Goal: Task Accomplishment & Management: Manage account settings

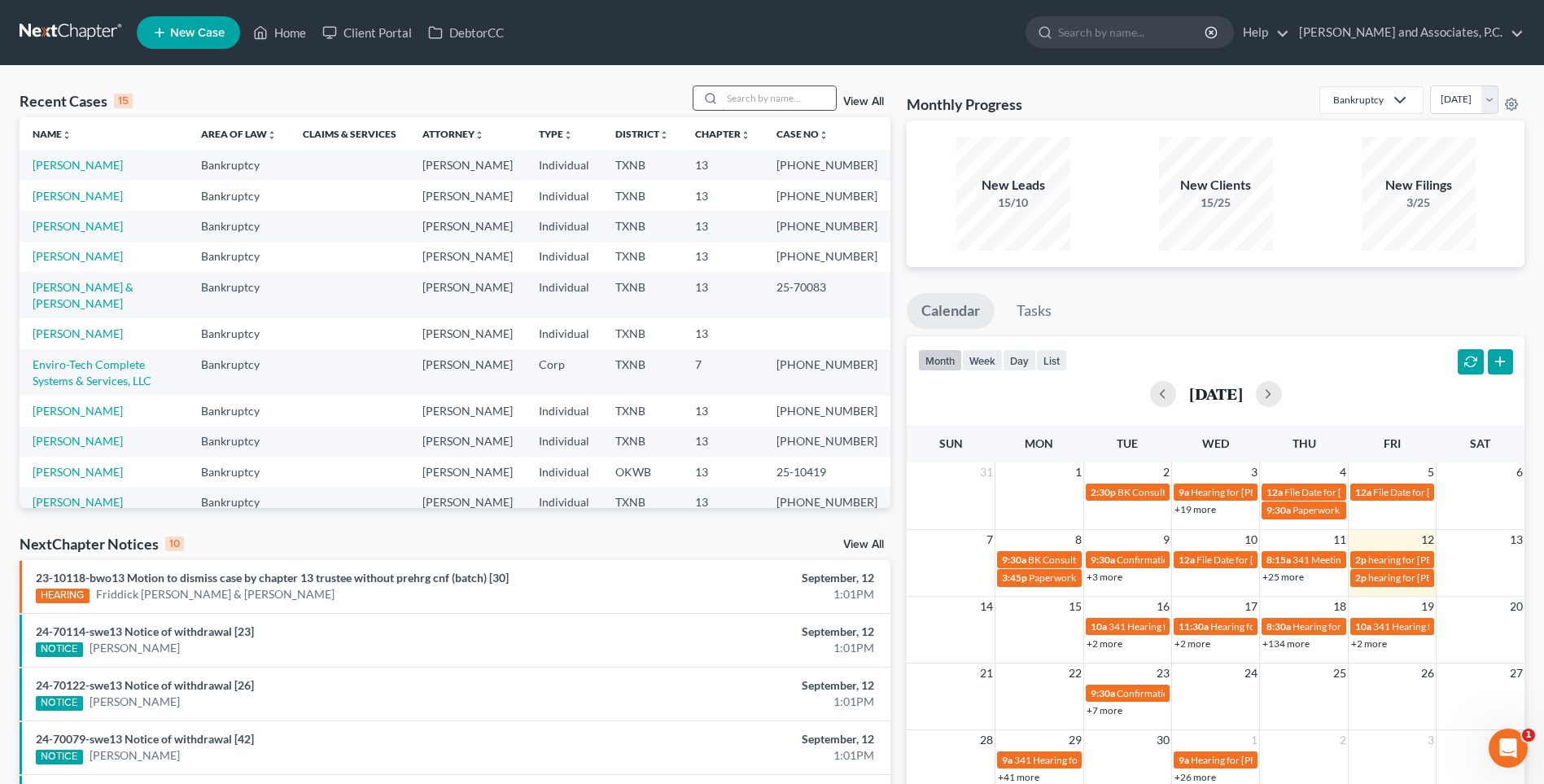
click at [781, 103] on input "search" at bounding box center [779, 98] width 114 height 23
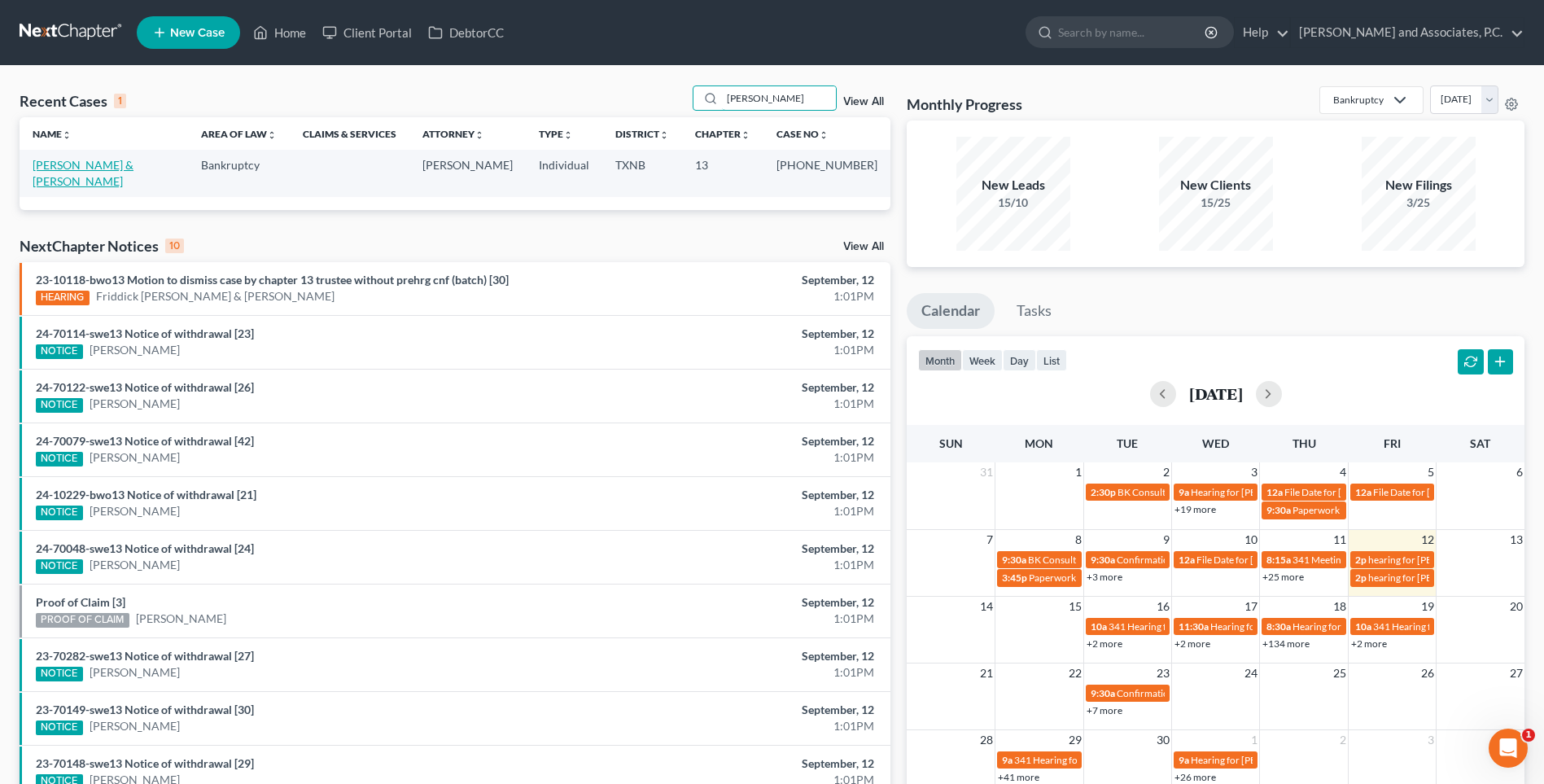
type input "[PERSON_NAME]"
click at [131, 166] on link "[PERSON_NAME] & [PERSON_NAME]" at bounding box center [83, 172] width 101 height 30
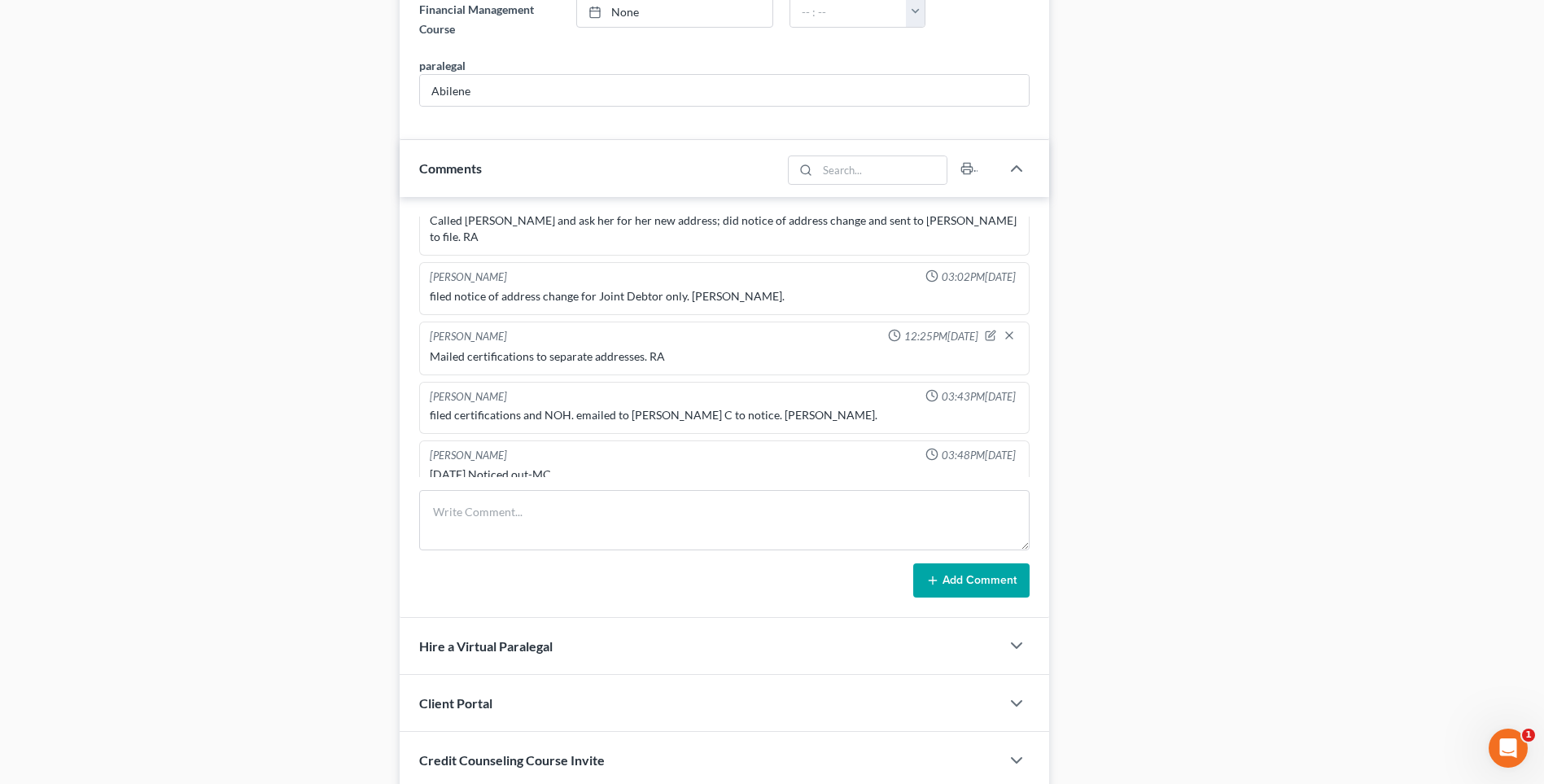
scroll to position [896, 0]
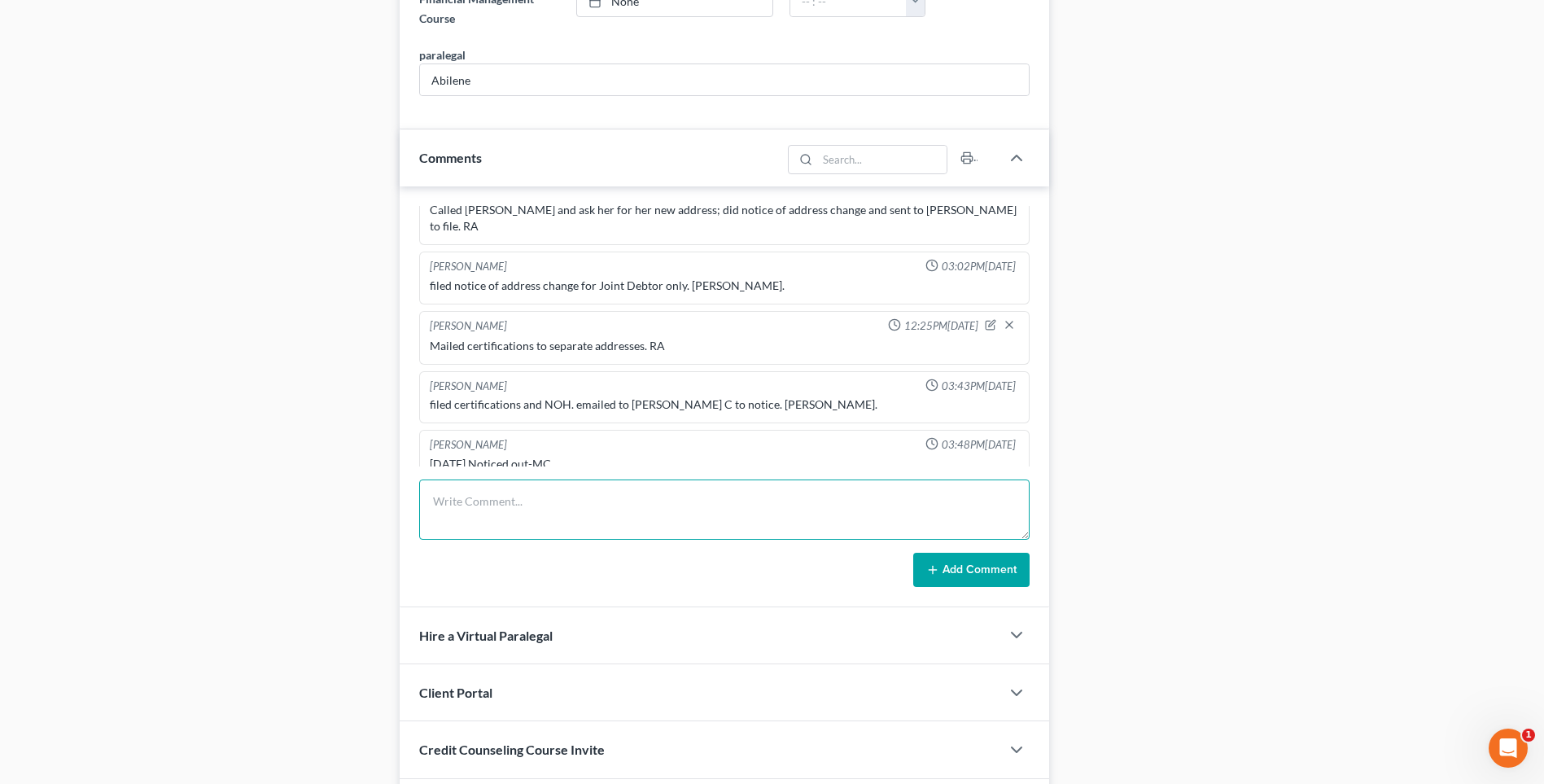
click at [434, 524] on textarea at bounding box center [724, 509] width 611 height 61
type textarea "Noticed creditors. Mailed filed copy of certification and final letter to clien…"
click at [974, 571] on button "Add Comment" at bounding box center [972, 570] width 117 height 34
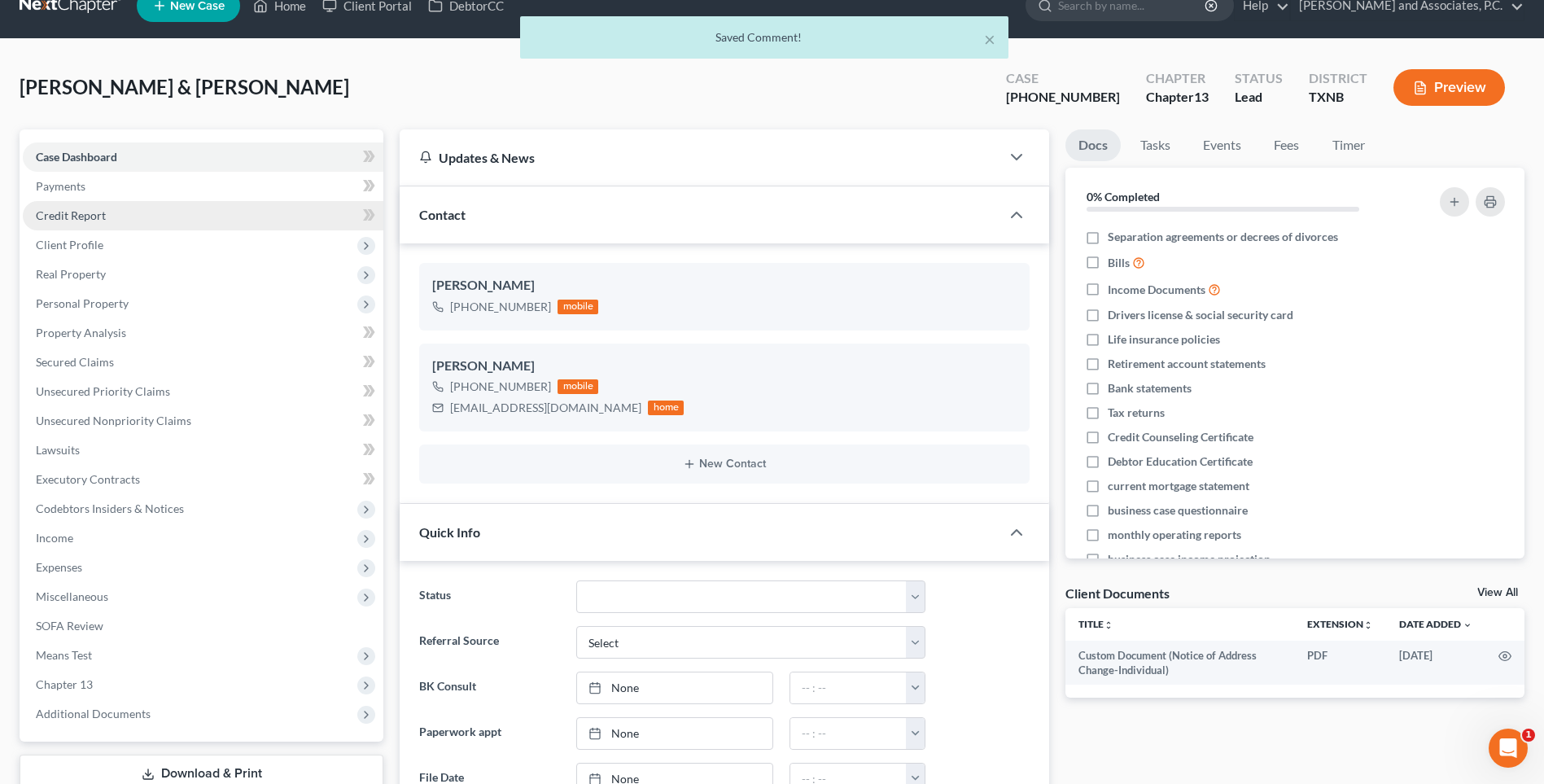
scroll to position [0, 0]
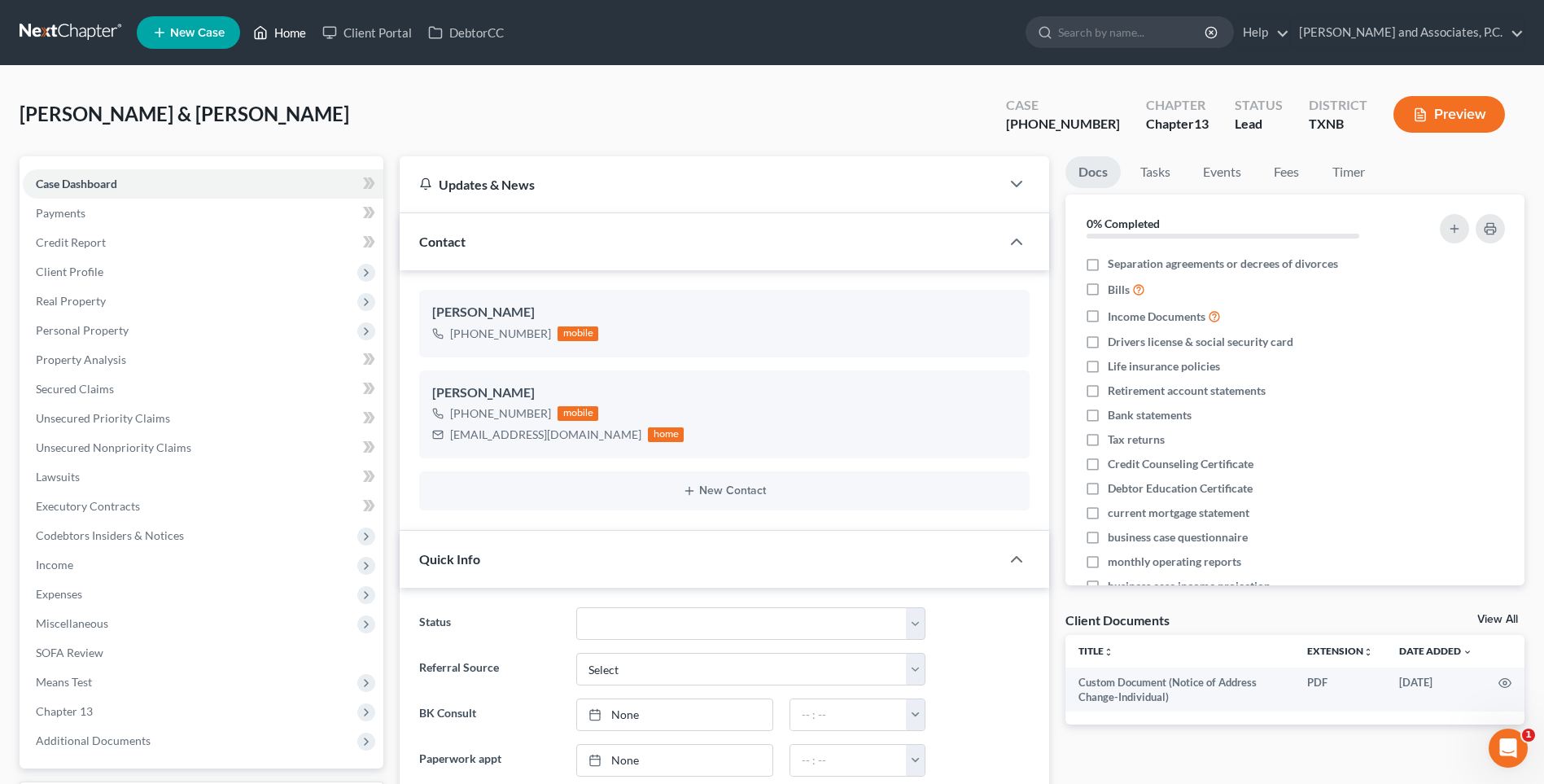
click at [285, 35] on link "Home" at bounding box center [280, 32] width 69 height 29
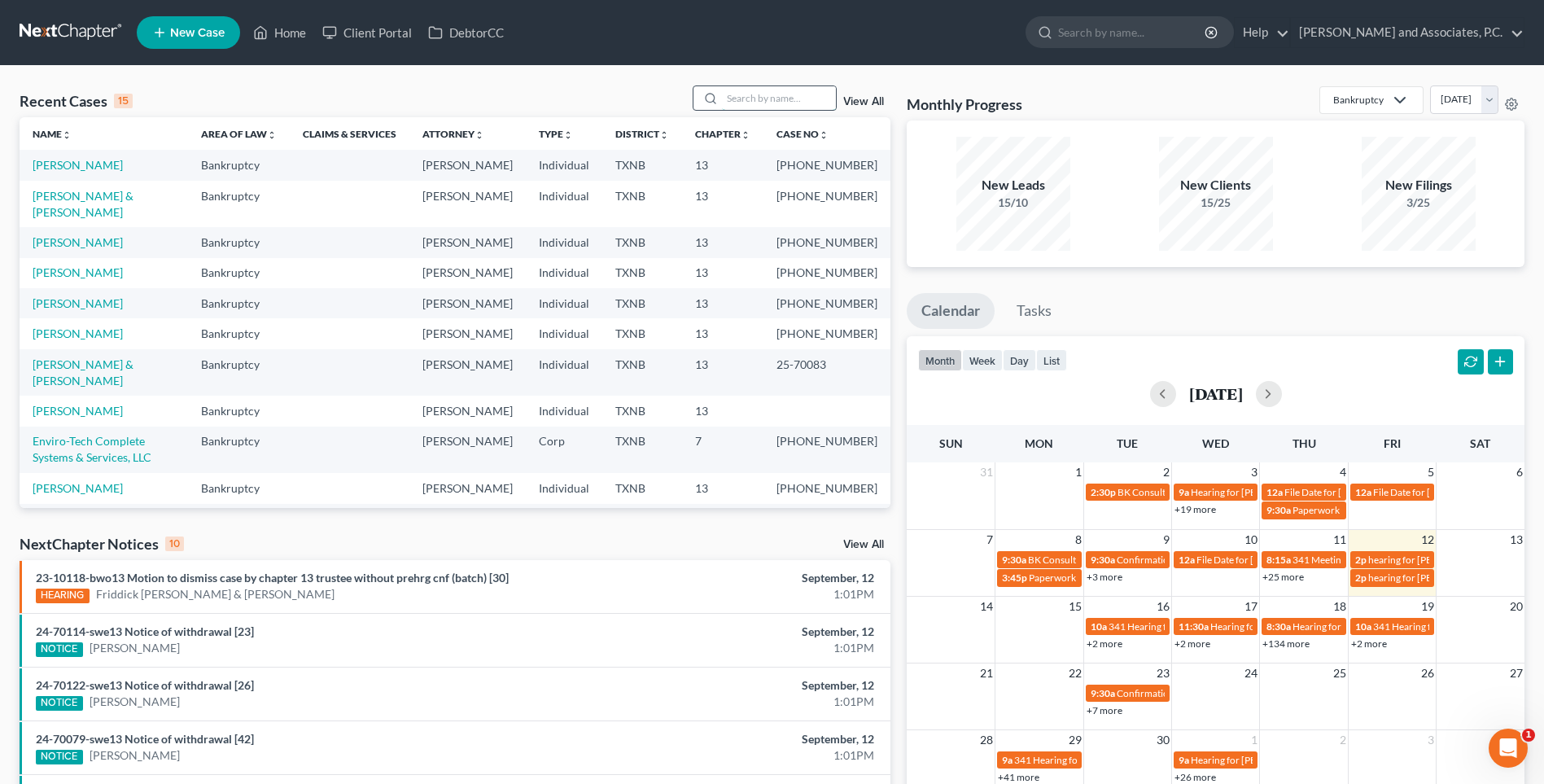
click at [738, 102] on input "search" at bounding box center [779, 98] width 114 height 23
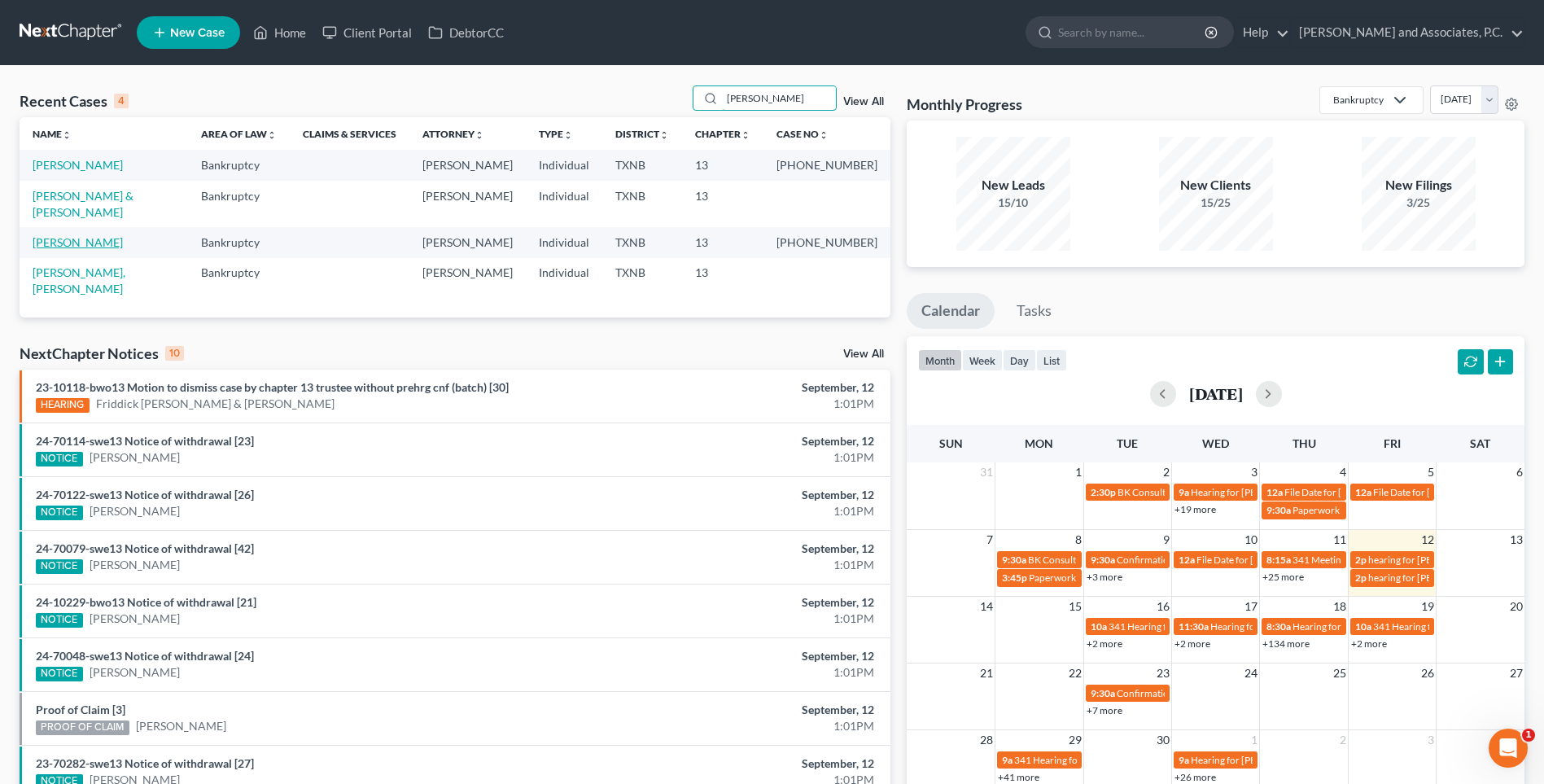
type input "[PERSON_NAME]"
click at [93, 235] on link "[PERSON_NAME]" at bounding box center [77, 241] width 90 height 14
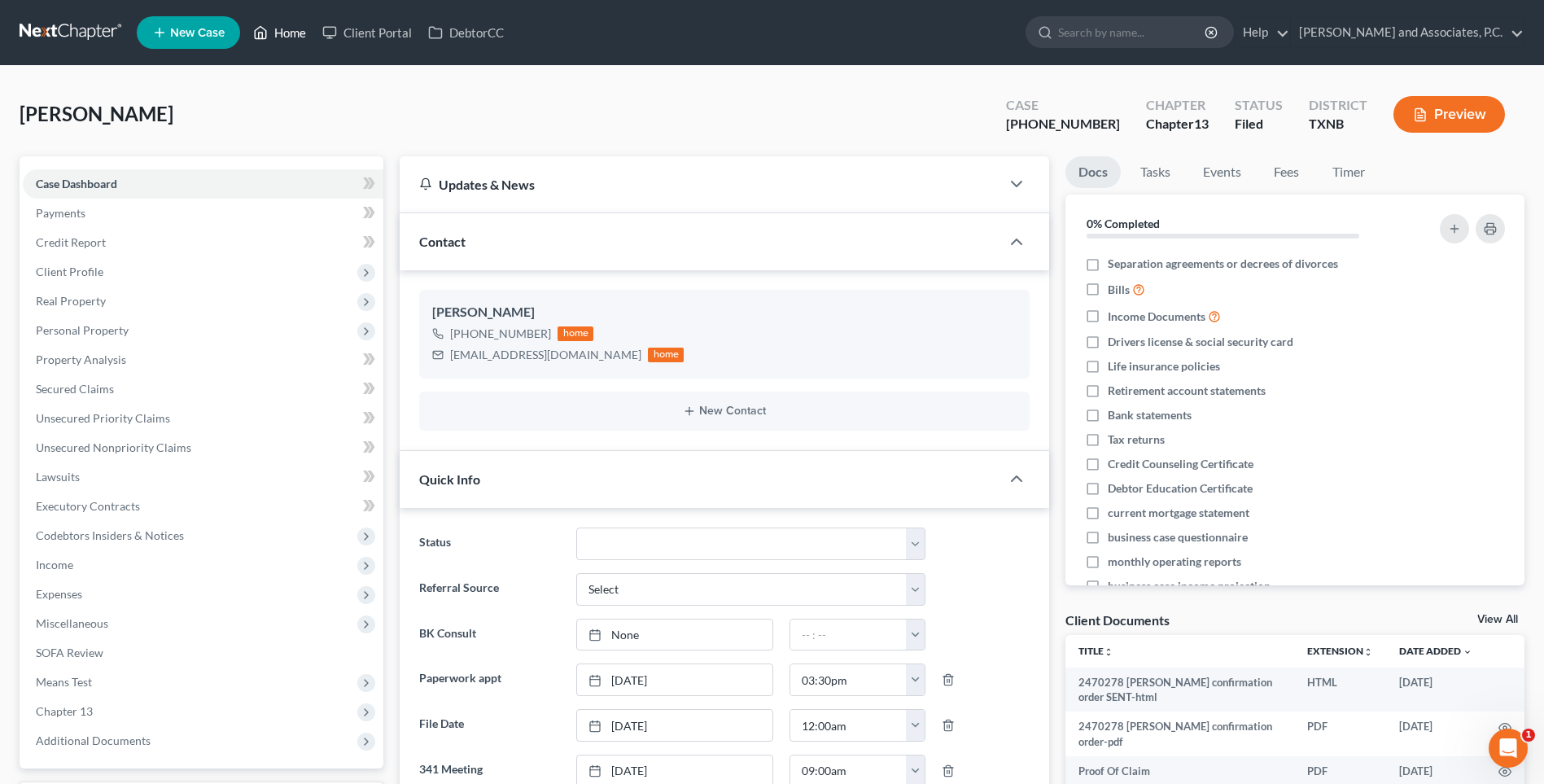
click at [300, 35] on link "Home" at bounding box center [280, 32] width 69 height 29
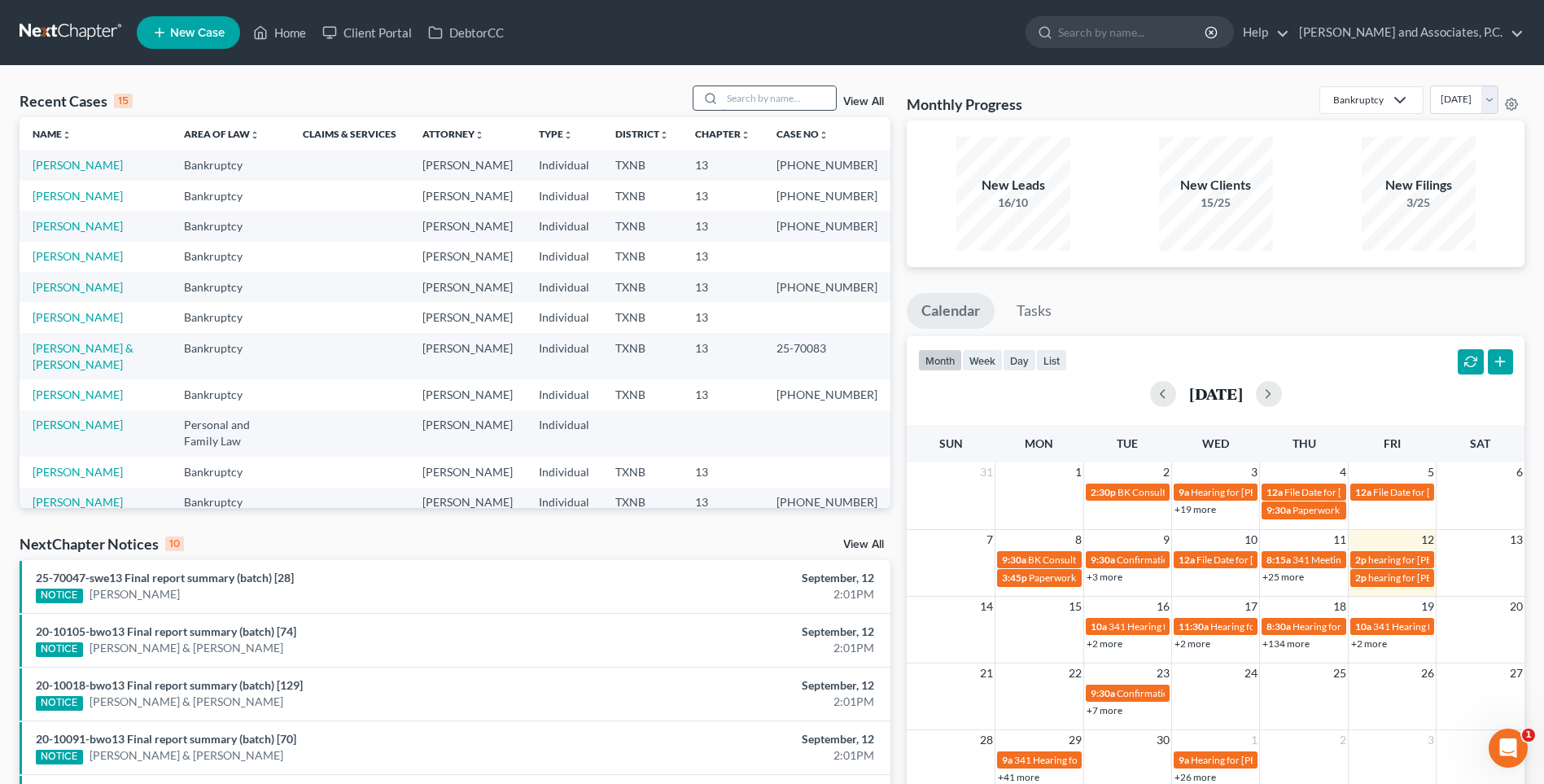
click at [760, 100] on input "search" at bounding box center [779, 98] width 114 height 23
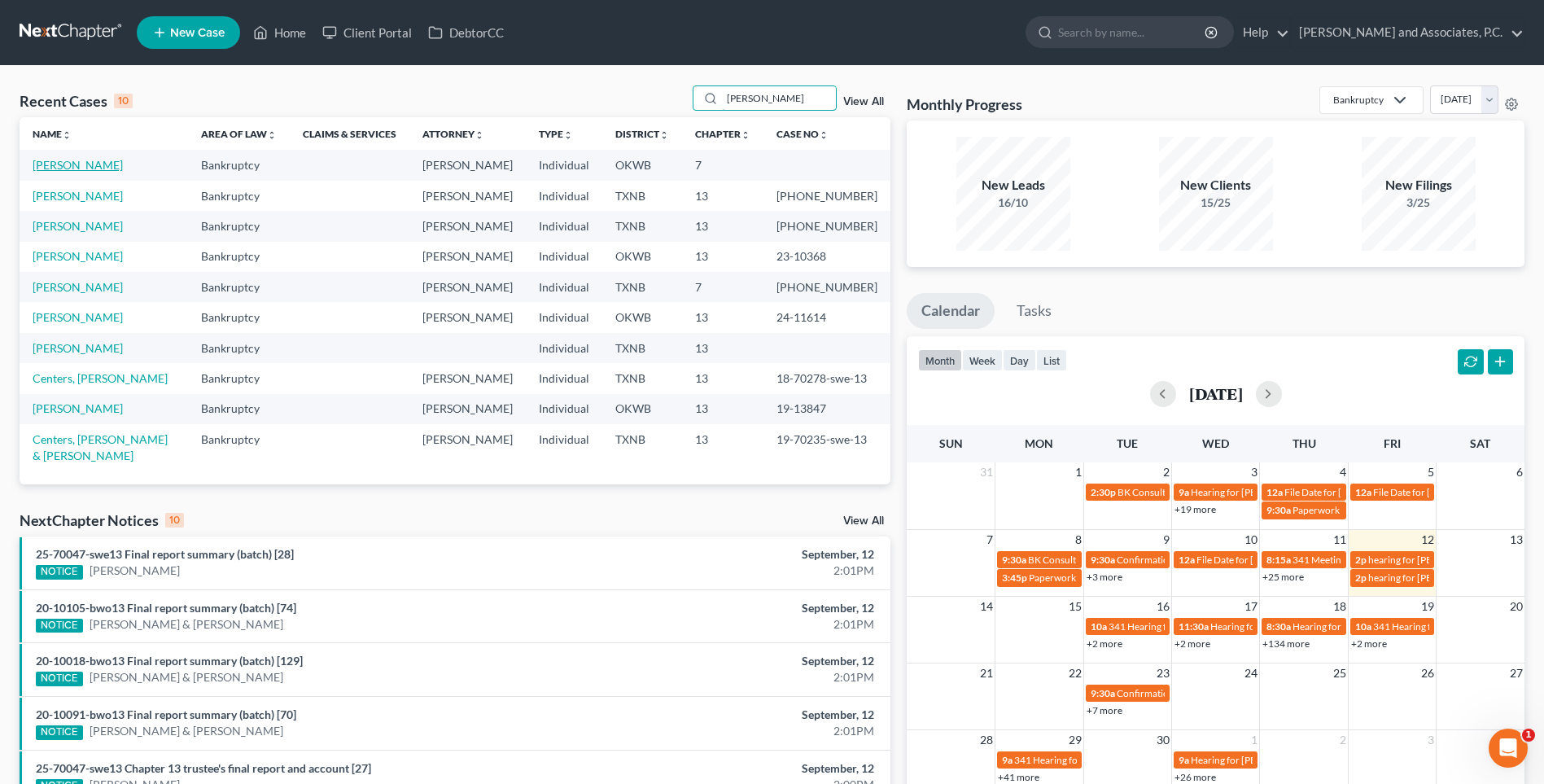
type input "[PERSON_NAME]"
click at [89, 168] on link "[PERSON_NAME]" at bounding box center [77, 164] width 90 height 14
select select "4"
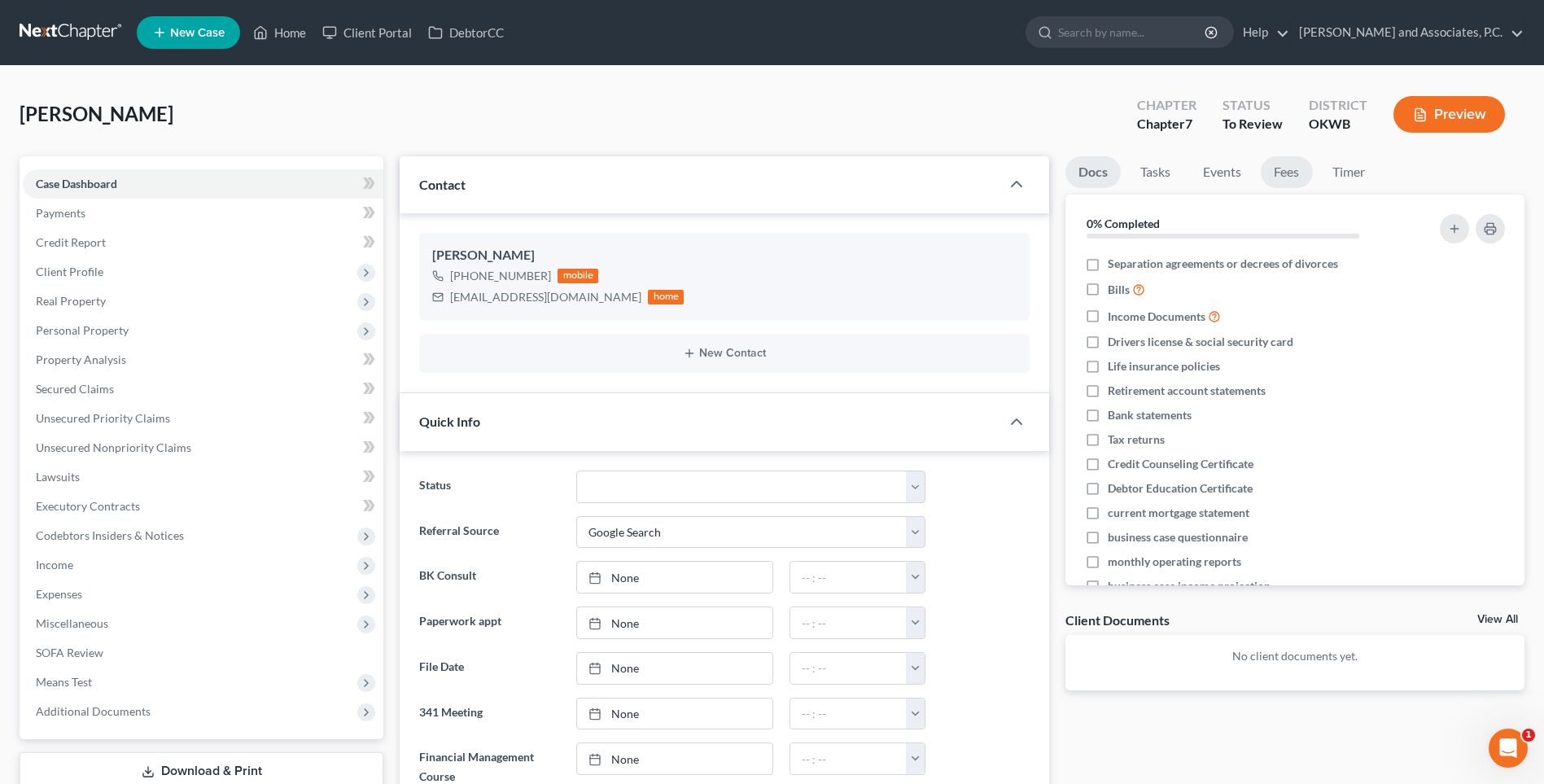
click at [1297, 177] on link "Fees" at bounding box center [1288, 172] width 52 height 32
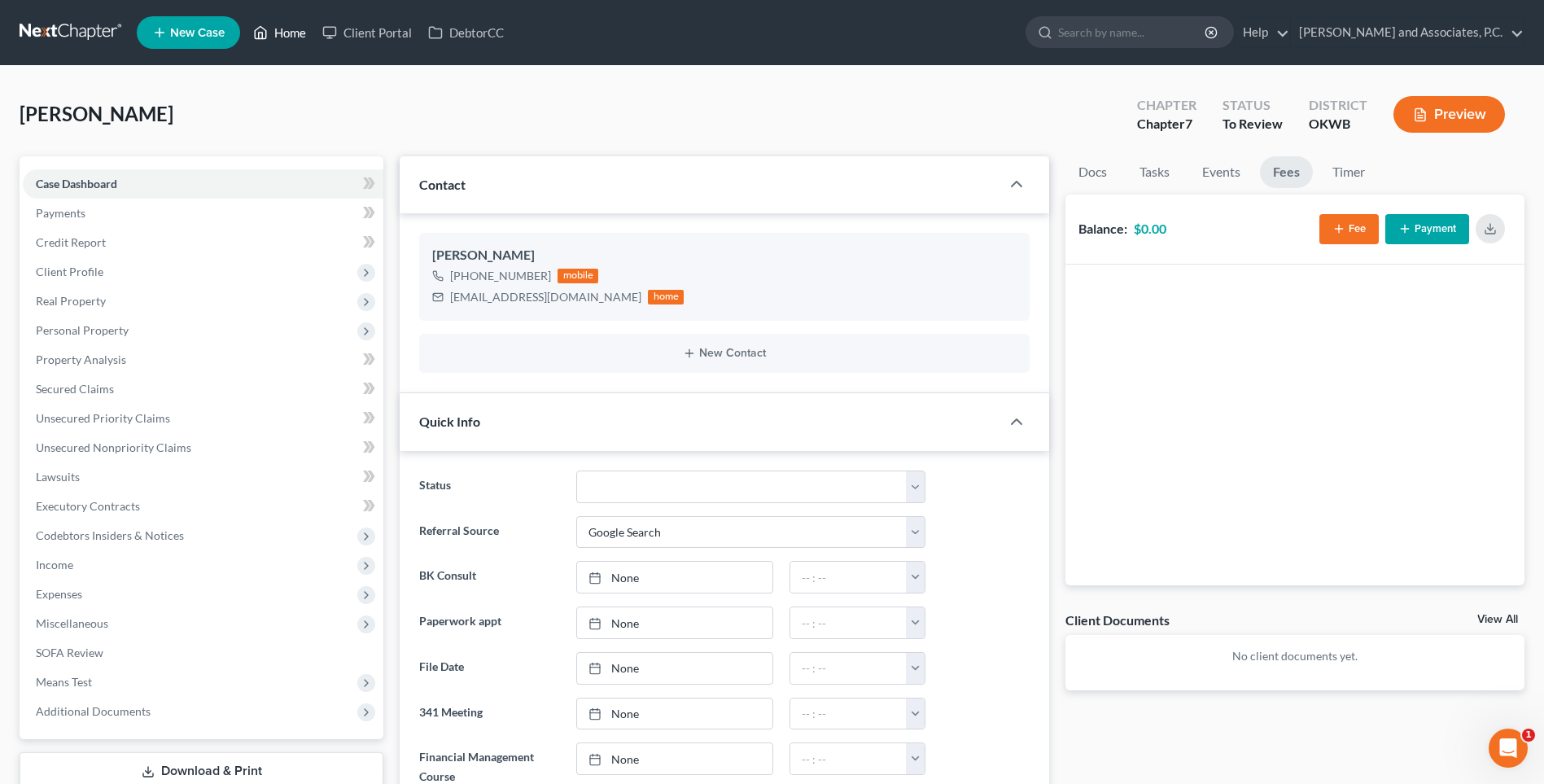
click at [285, 36] on link "Home" at bounding box center [280, 32] width 69 height 29
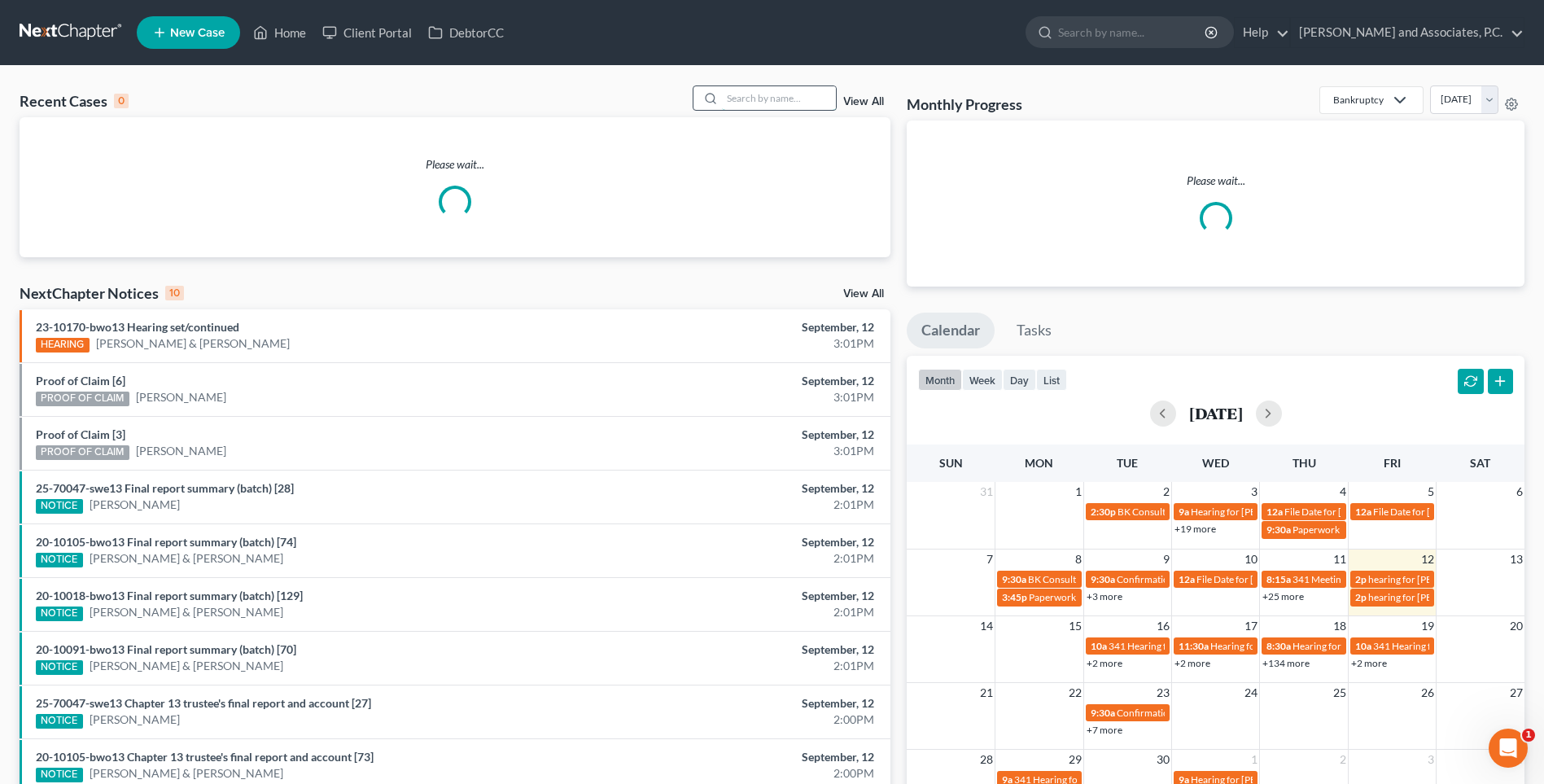
click at [754, 100] on input "search" at bounding box center [779, 98] width 114 height 23
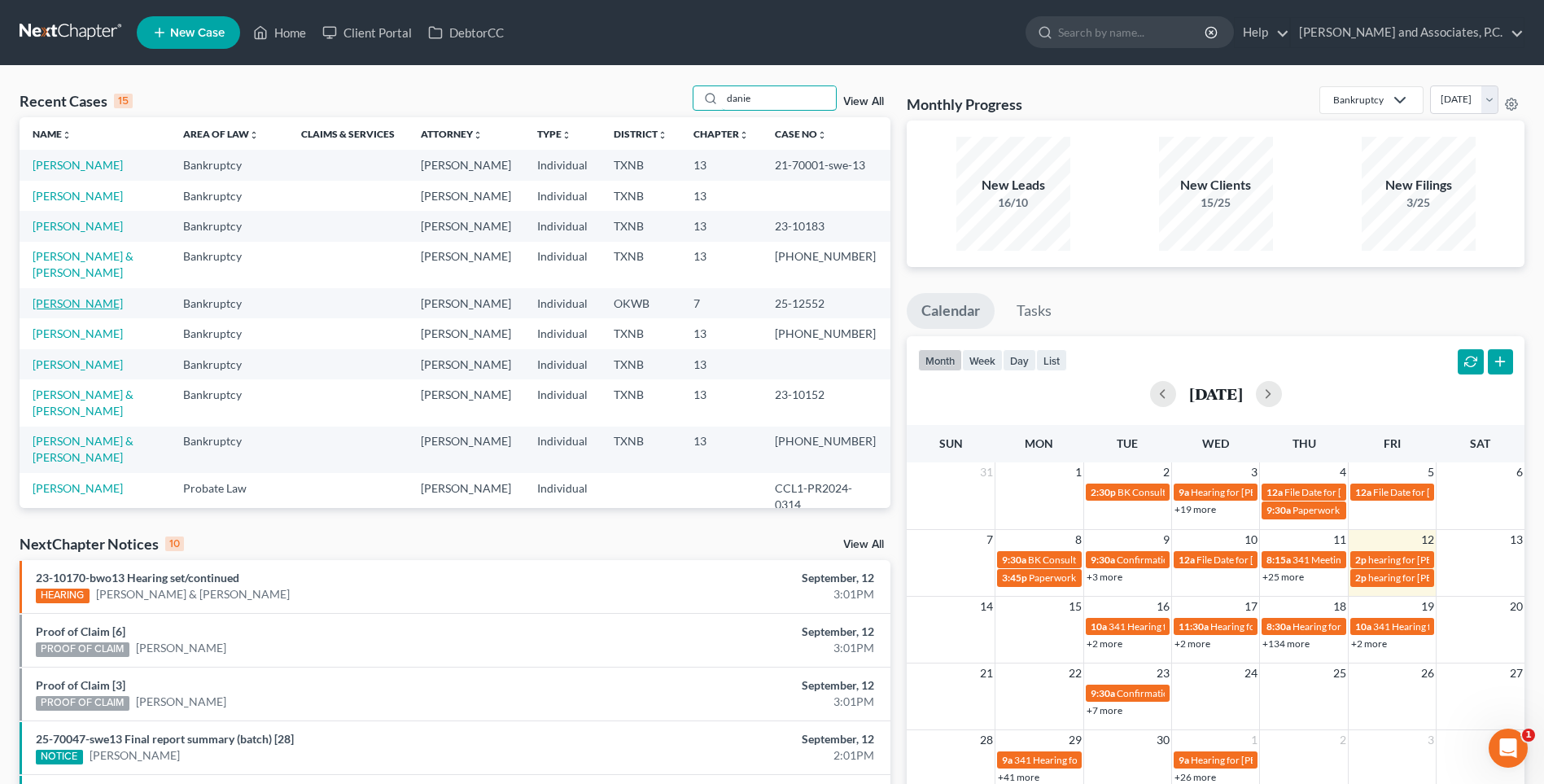
type input "danie"
click at [79, 310] on link "[PERSON_NAME]" at bounding box center [77, 303] width 90 height 14
select select "1"
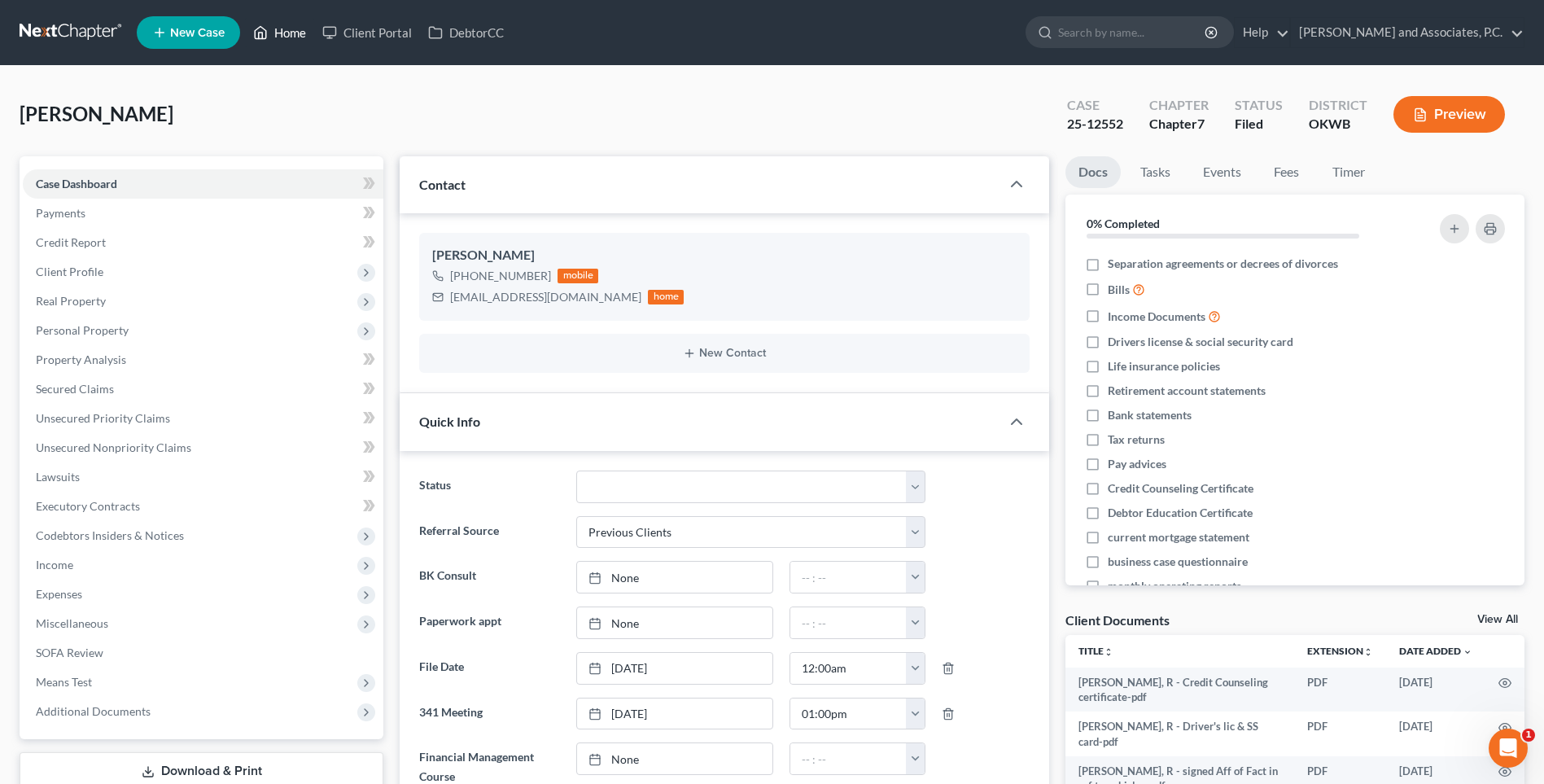
click at [294, 37] on link "Home" at bounding box center [280, 32] width 69 height 29
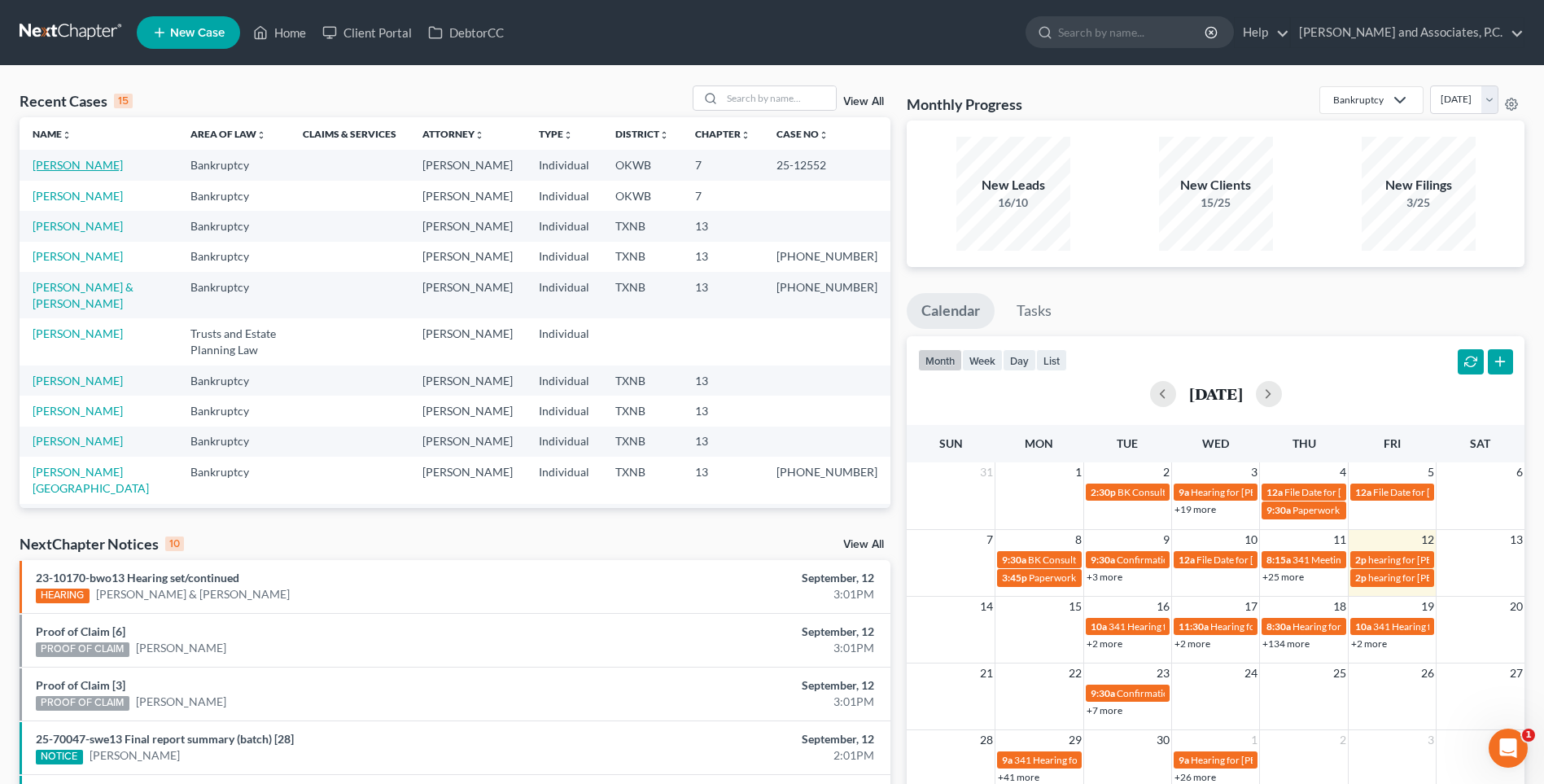
click at [80, 168] on link "[PERSON_NAME]" at bounding box center [77, 164] width 90 height 14
select select "1"
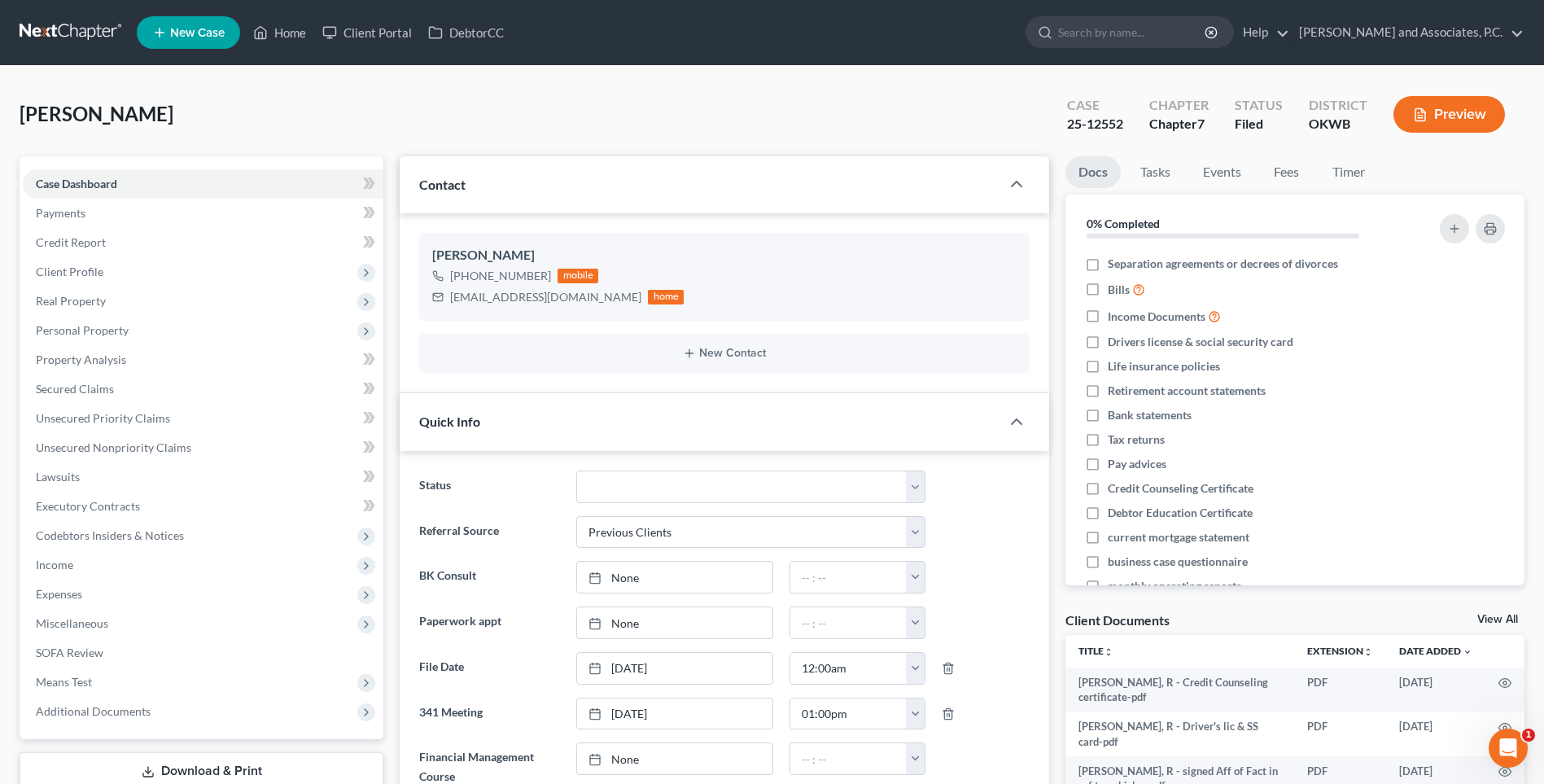
scroll to position [4449, 0]
click at [286, 34] on link "Home" at bounding box center [280, 32] width 69 height 29
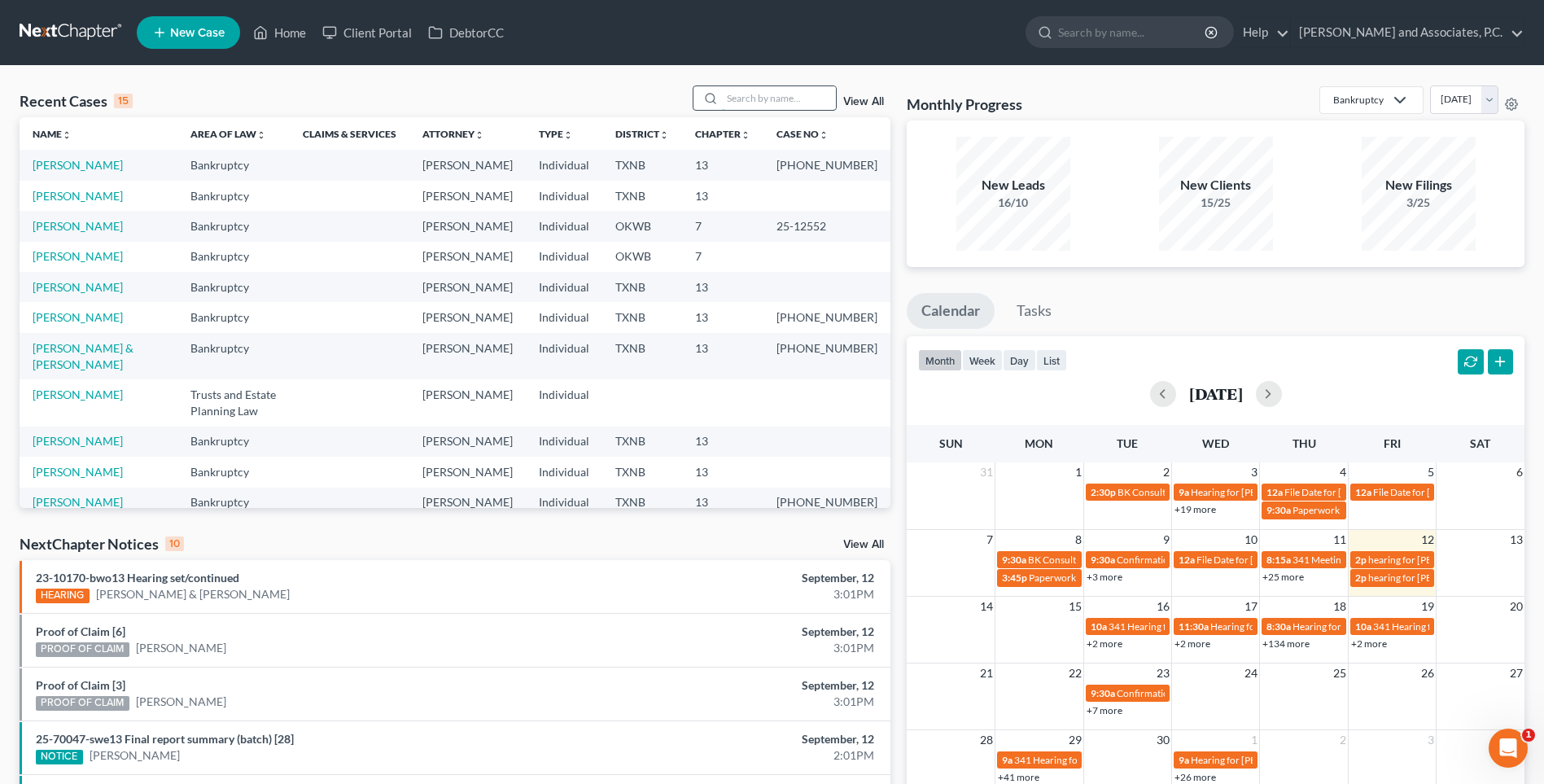
click at [796, 96] on input "search" at bounding box center [779, 98] width 114 height 23
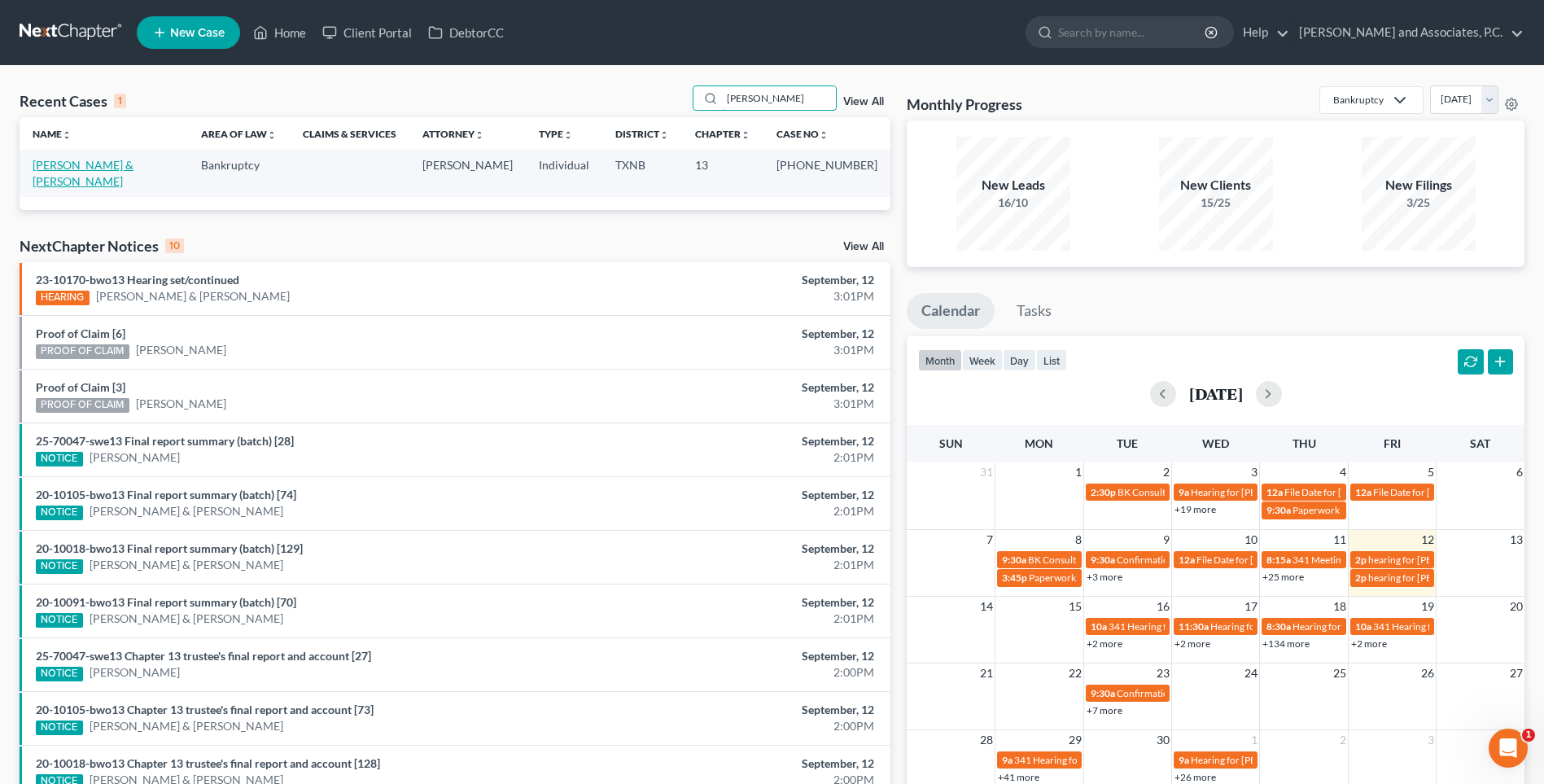
type input "[PERSON_NAME]"
click at [88, 169] on link "[PERSON_NAME] & [PERSON_NAME]" at bounding box center [83, 172] width 101 height 30
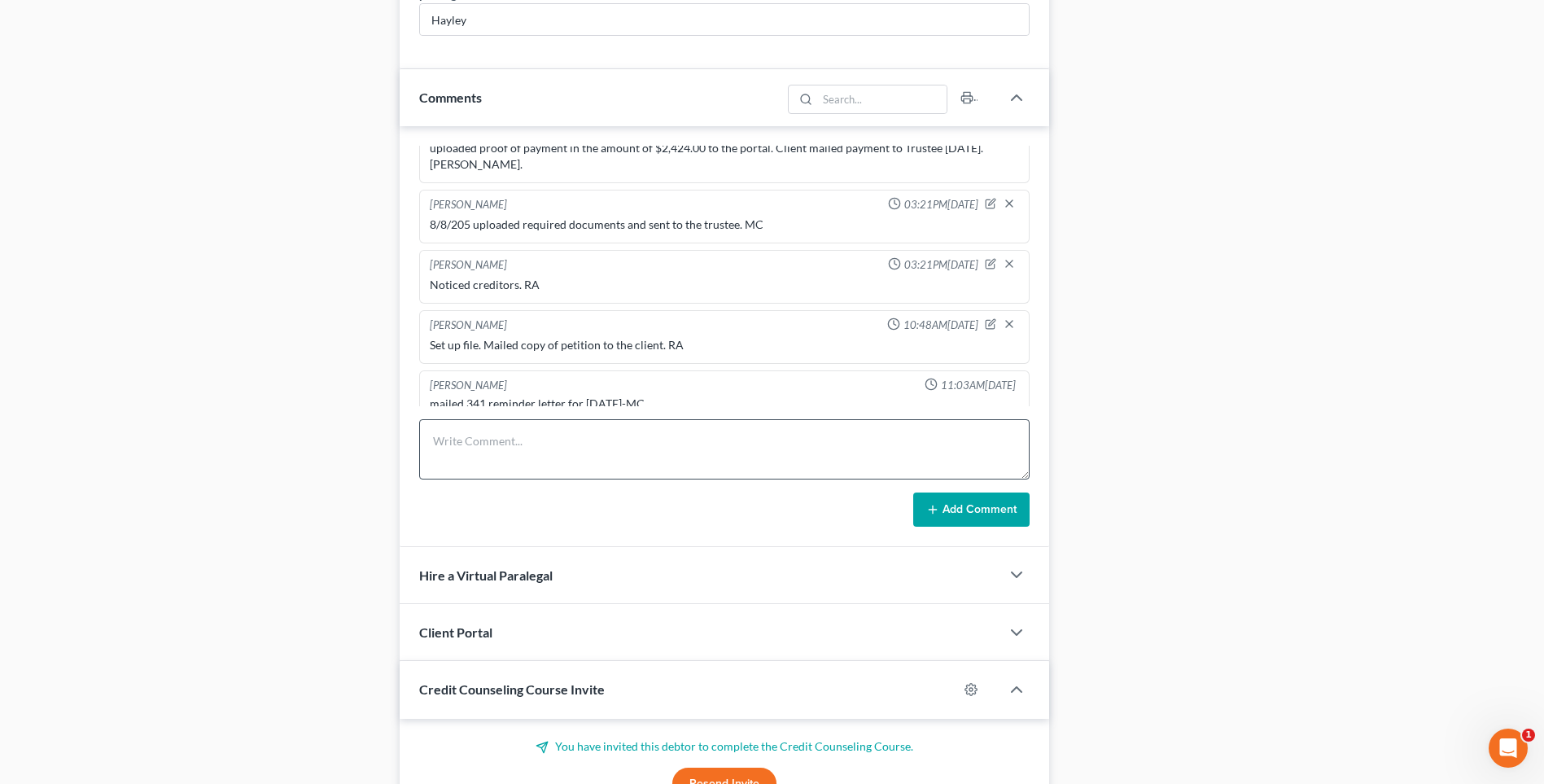
scroll to position [5720, 0]
click at [476, 457] on textarea at bounding box center [724, 449] width 611 height 61
type textarea "n"
type textarea "Noticed creditors - amended plan with copy to clients. RA"
click at [977, 510] on button "Add Comment" at bounding box center [972, 509] width 117 height 34
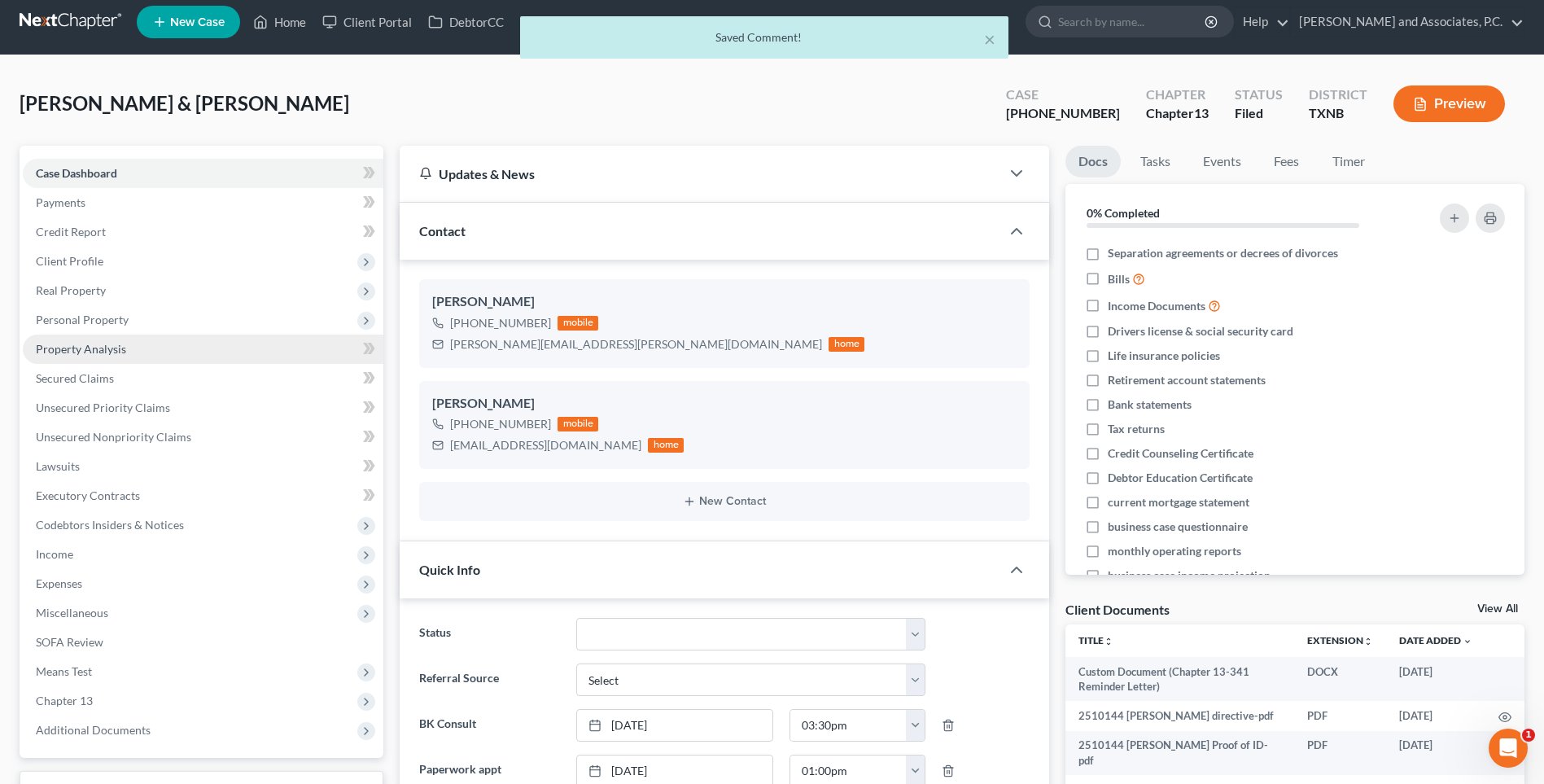
scroll to position [0, 0]
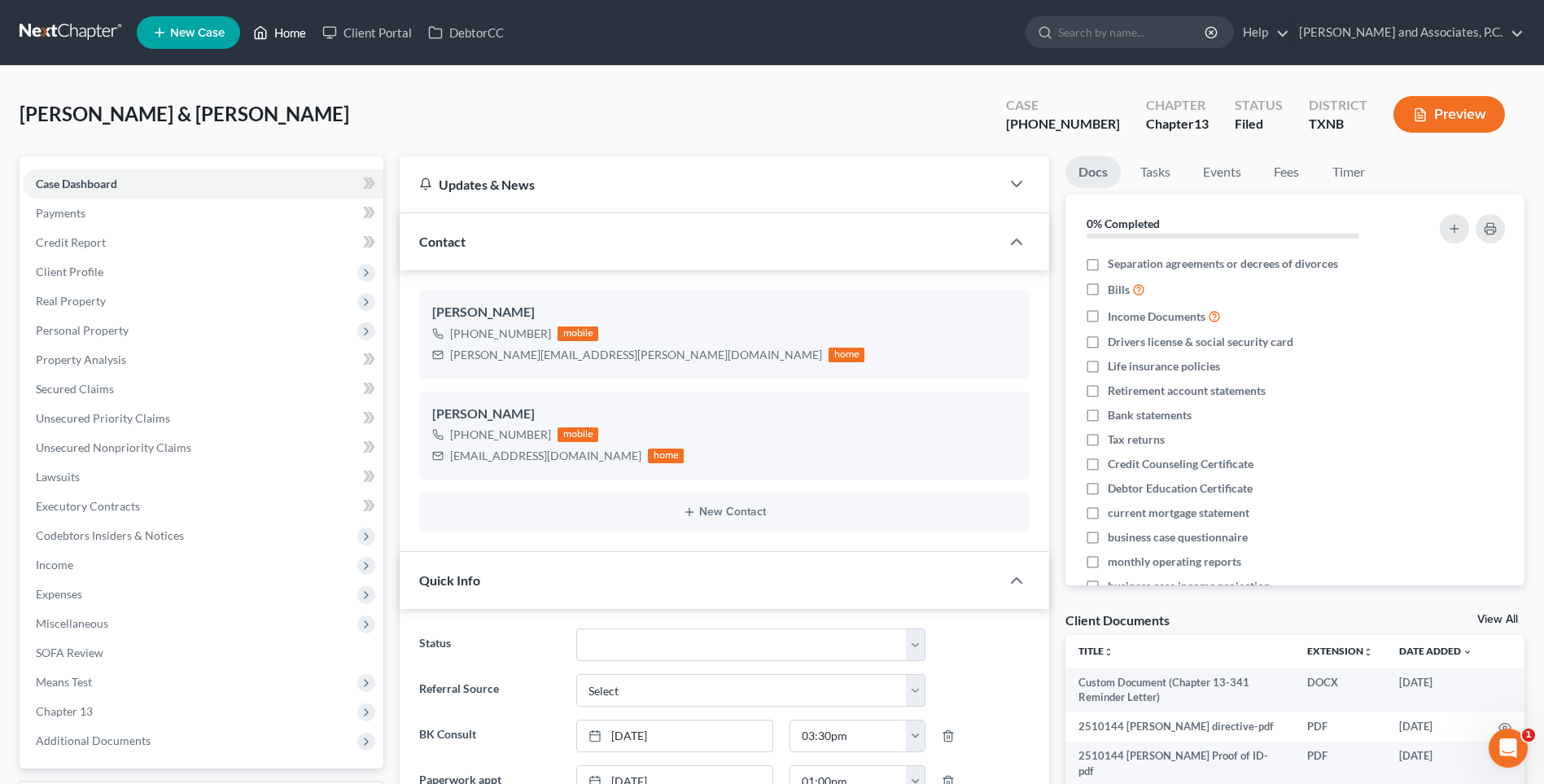
click at [291, 32] on link "Home" at bounding box center [280, 32] width 69 height 29
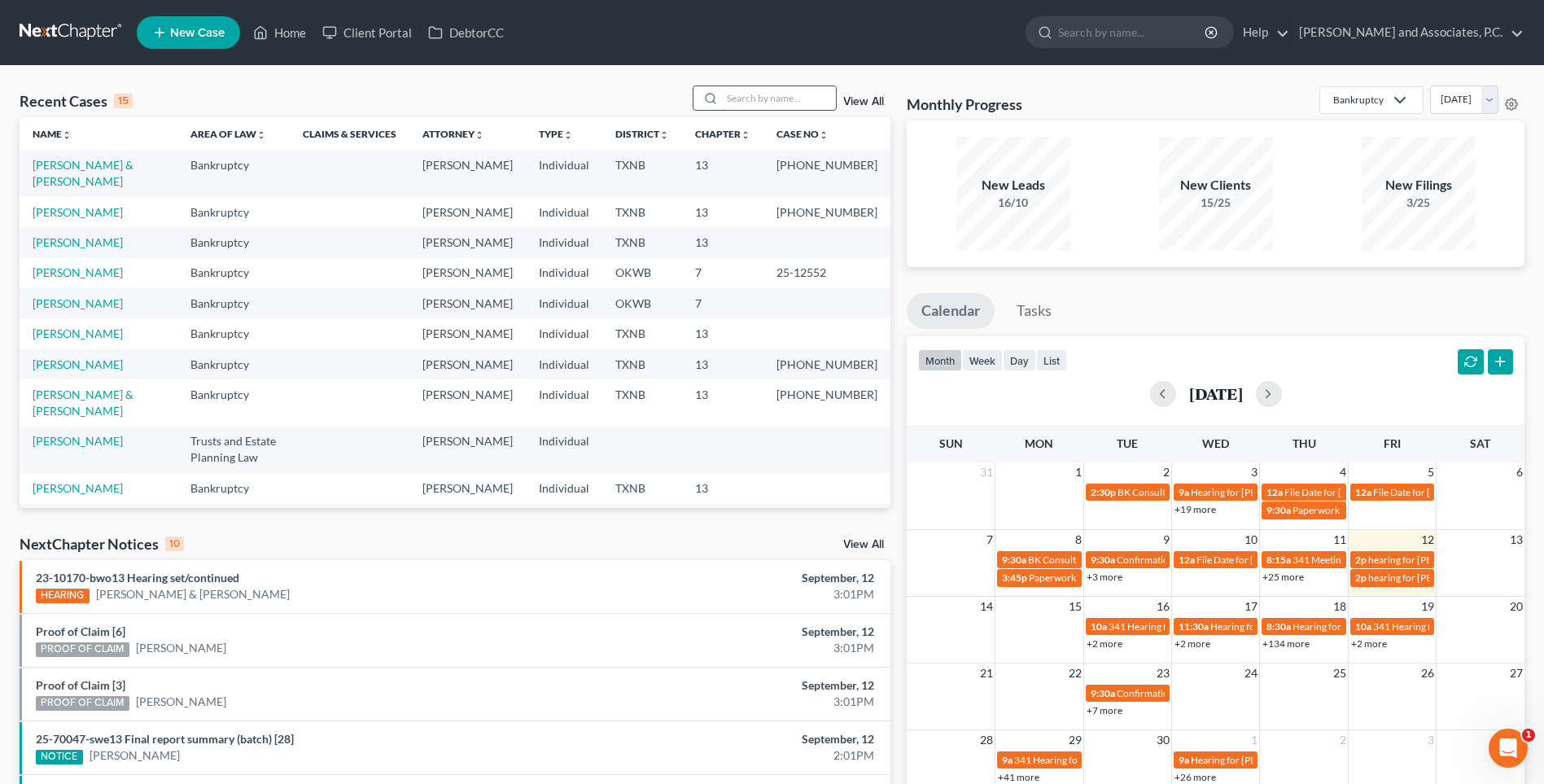
click at [776, 99] on input "search" at bounding box center [779, 98] width 114 height 23
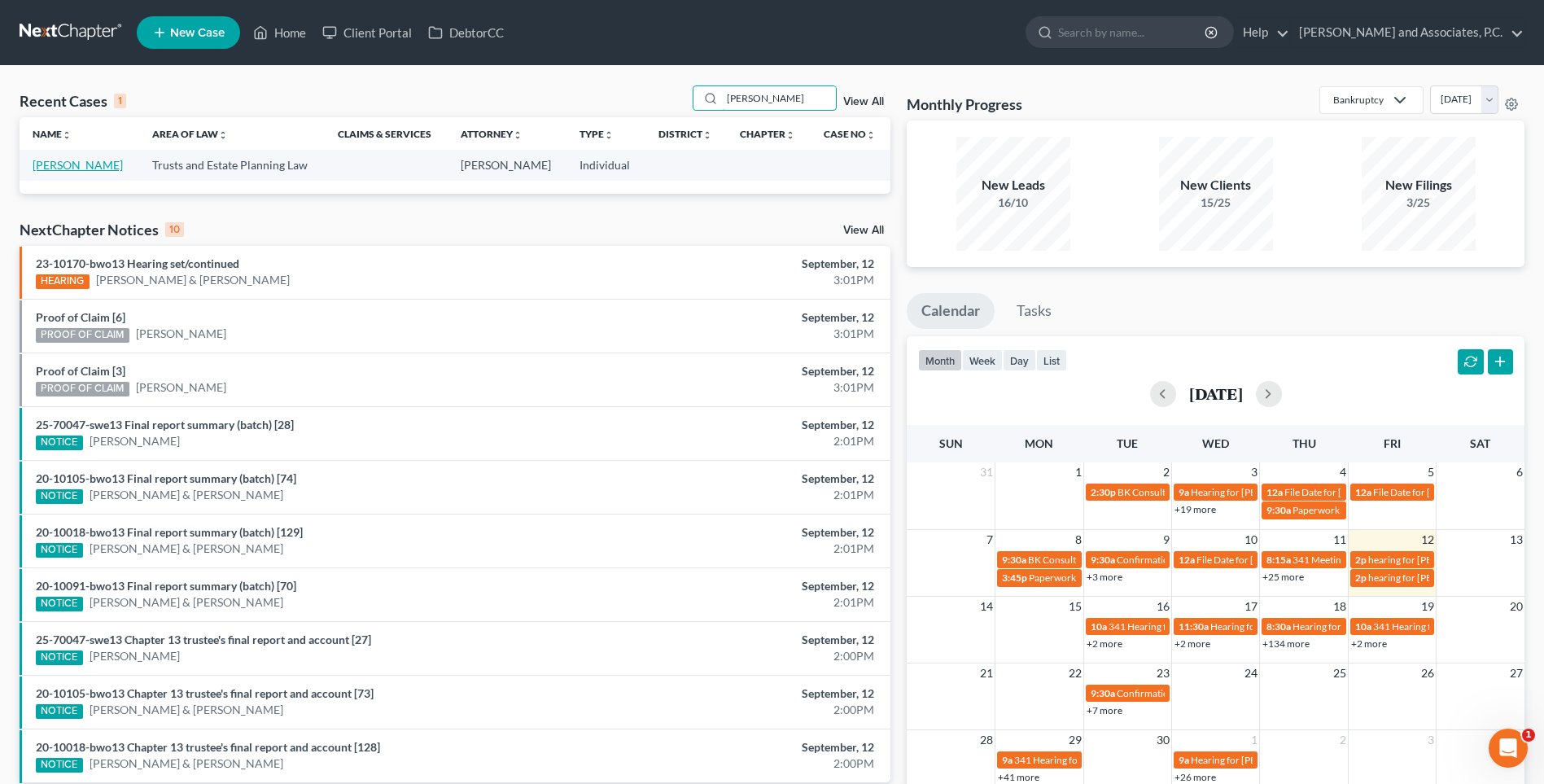
type input "[PERSON_NAME]"
click at [78, 164] on link "[PERSON_NAME]" at bounding box center [77, 164] width 90 height 14
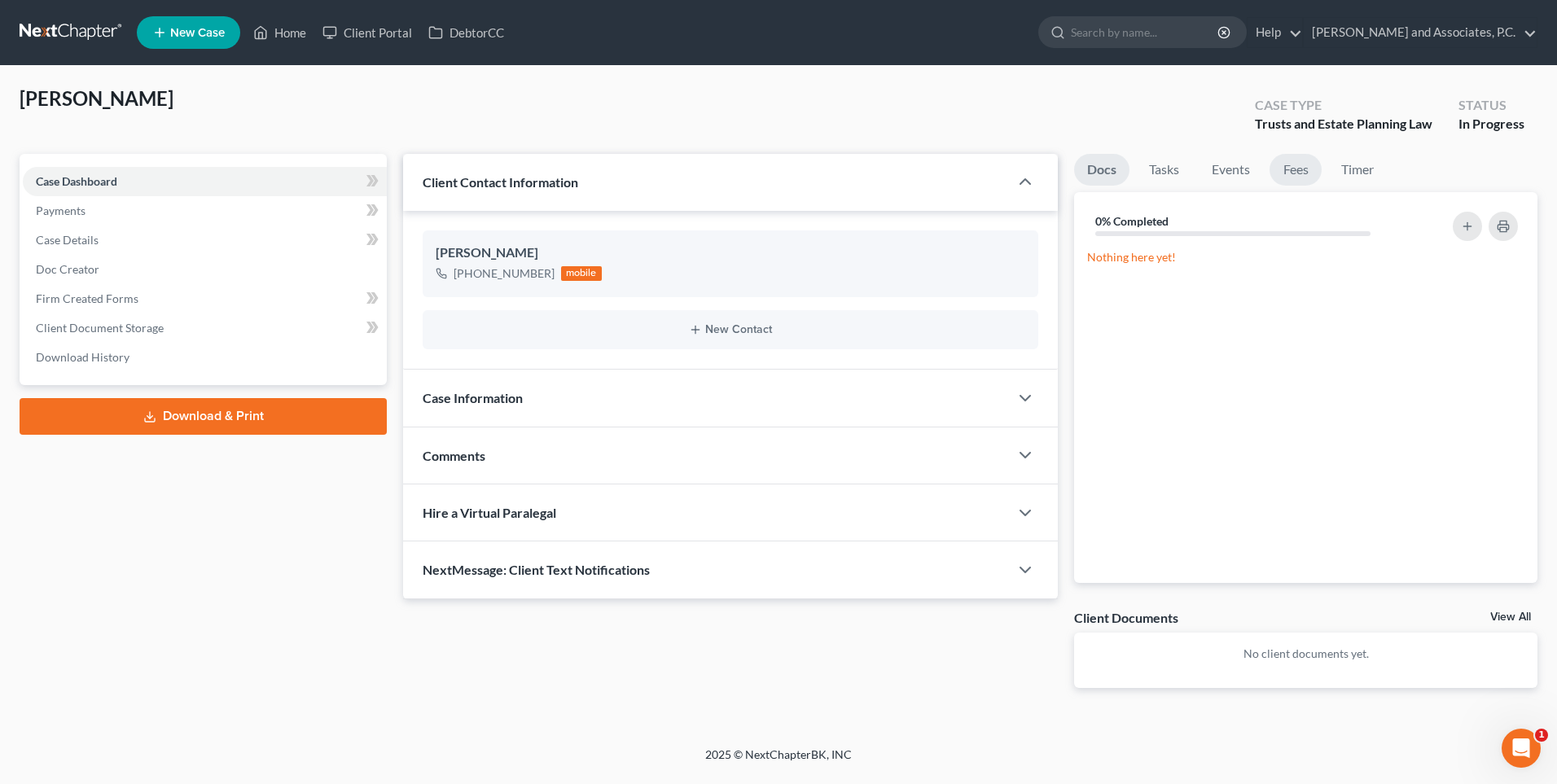
click at [1290, 164] on link "Fees" at bounding box center [1295, 170] width 52 height 32
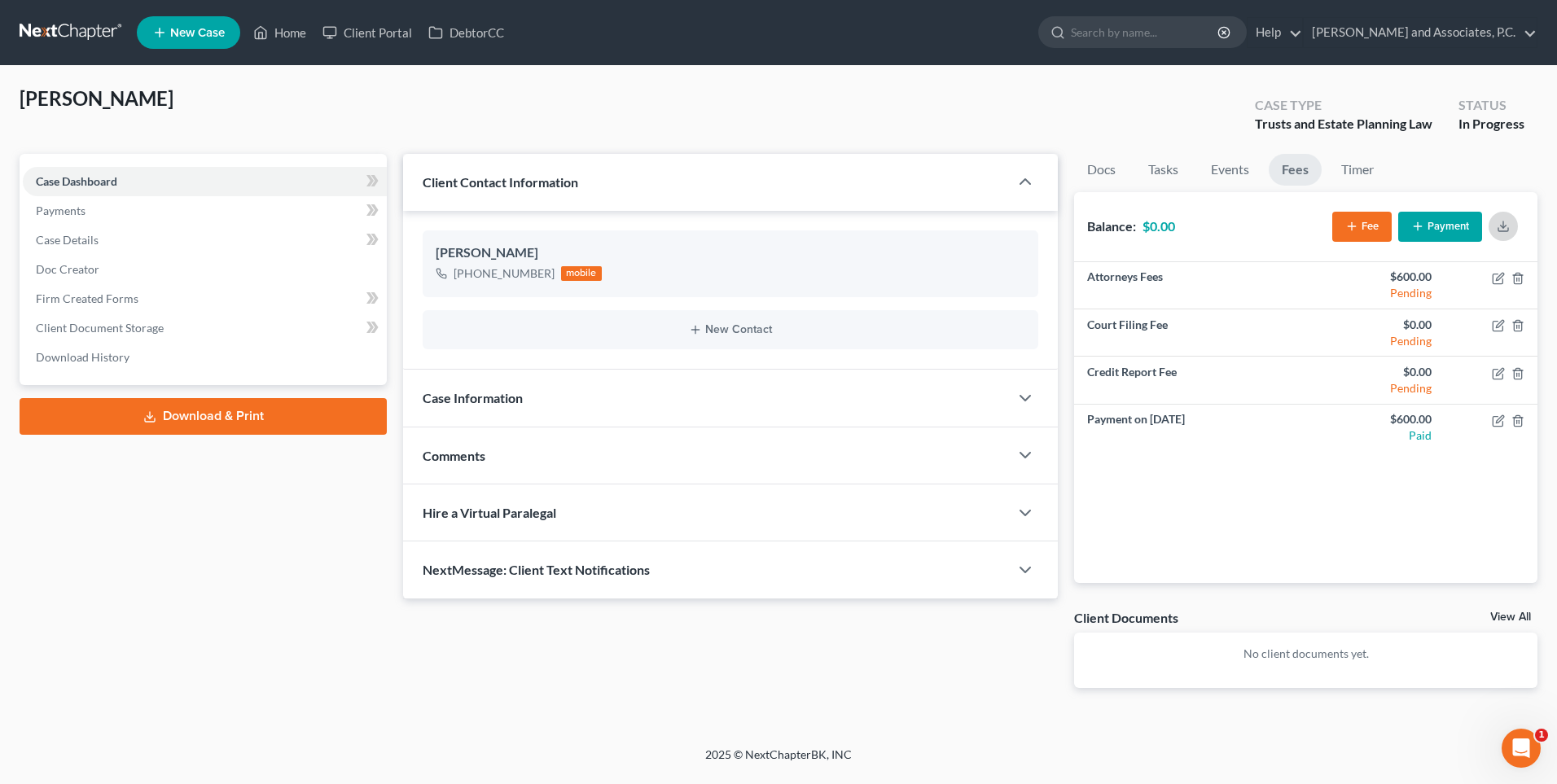
click at [1507, 230] on icon "button" at bounding box center [1503, 228] width 9 height 3
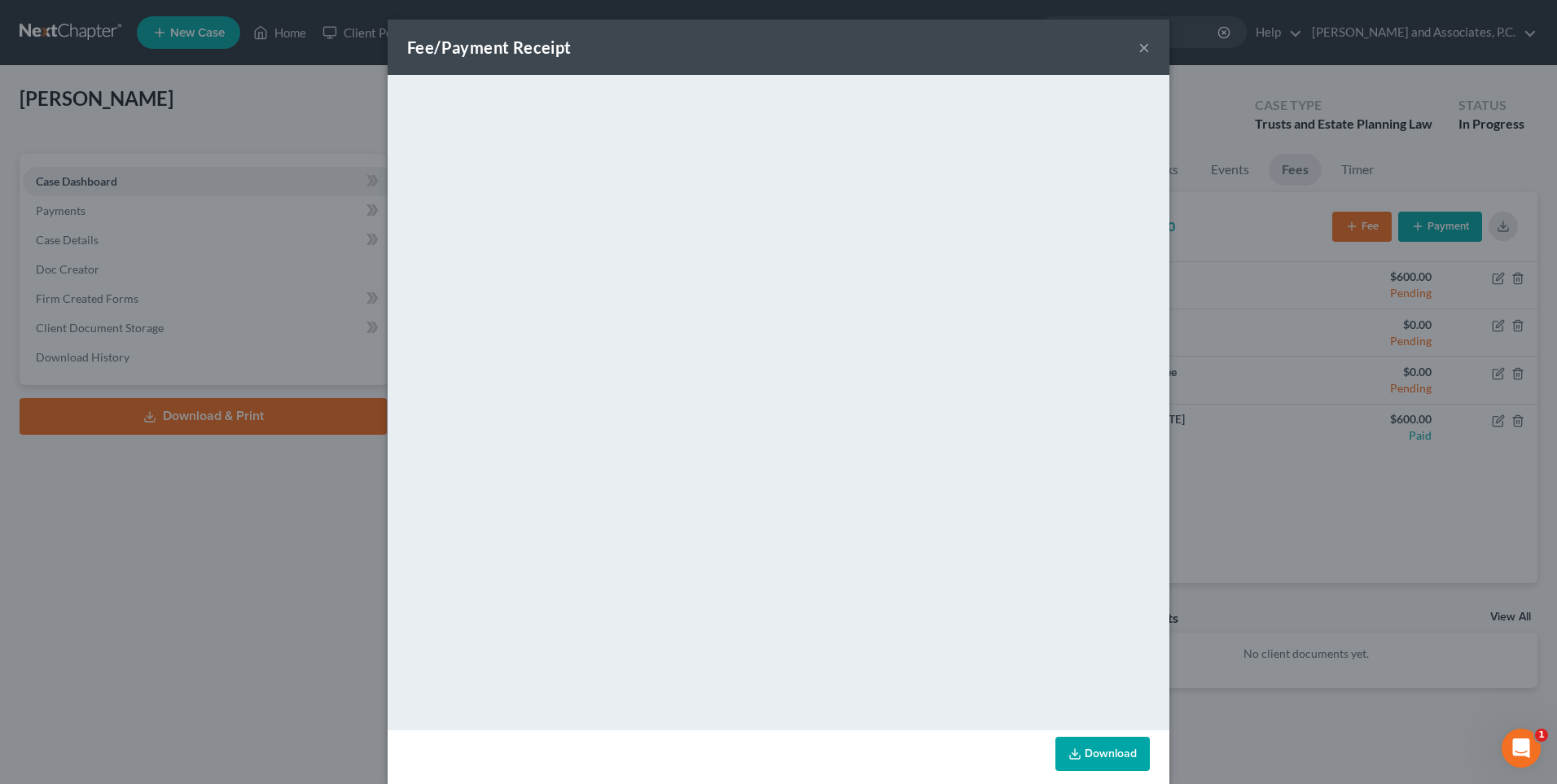
click at [1138, 48] on button "×" at bounding box center [1144, 47] width 11 height 20
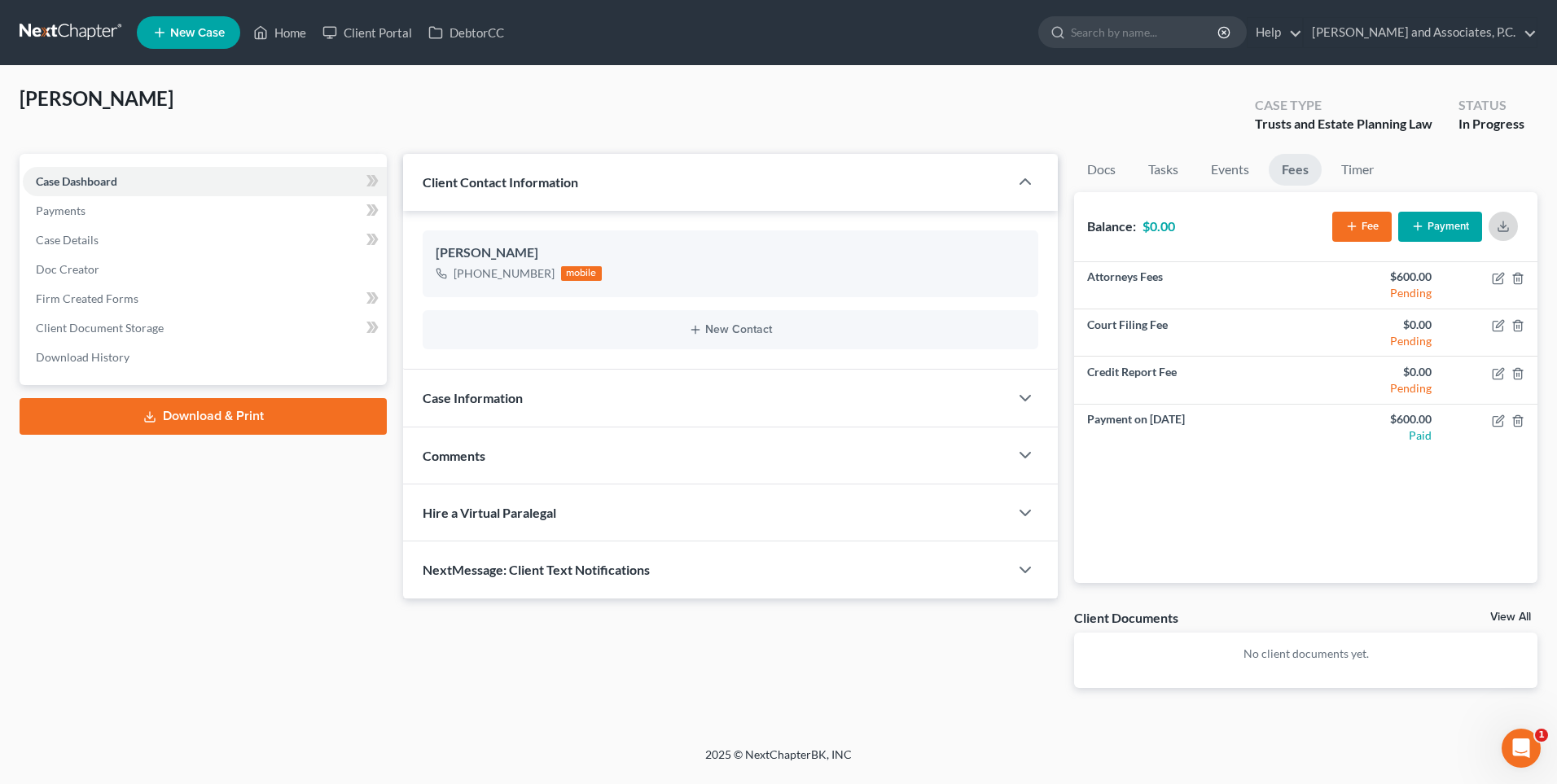
click at [1501, 228] on icon "button" at bounding box center [1503, 227] width 13 height 13
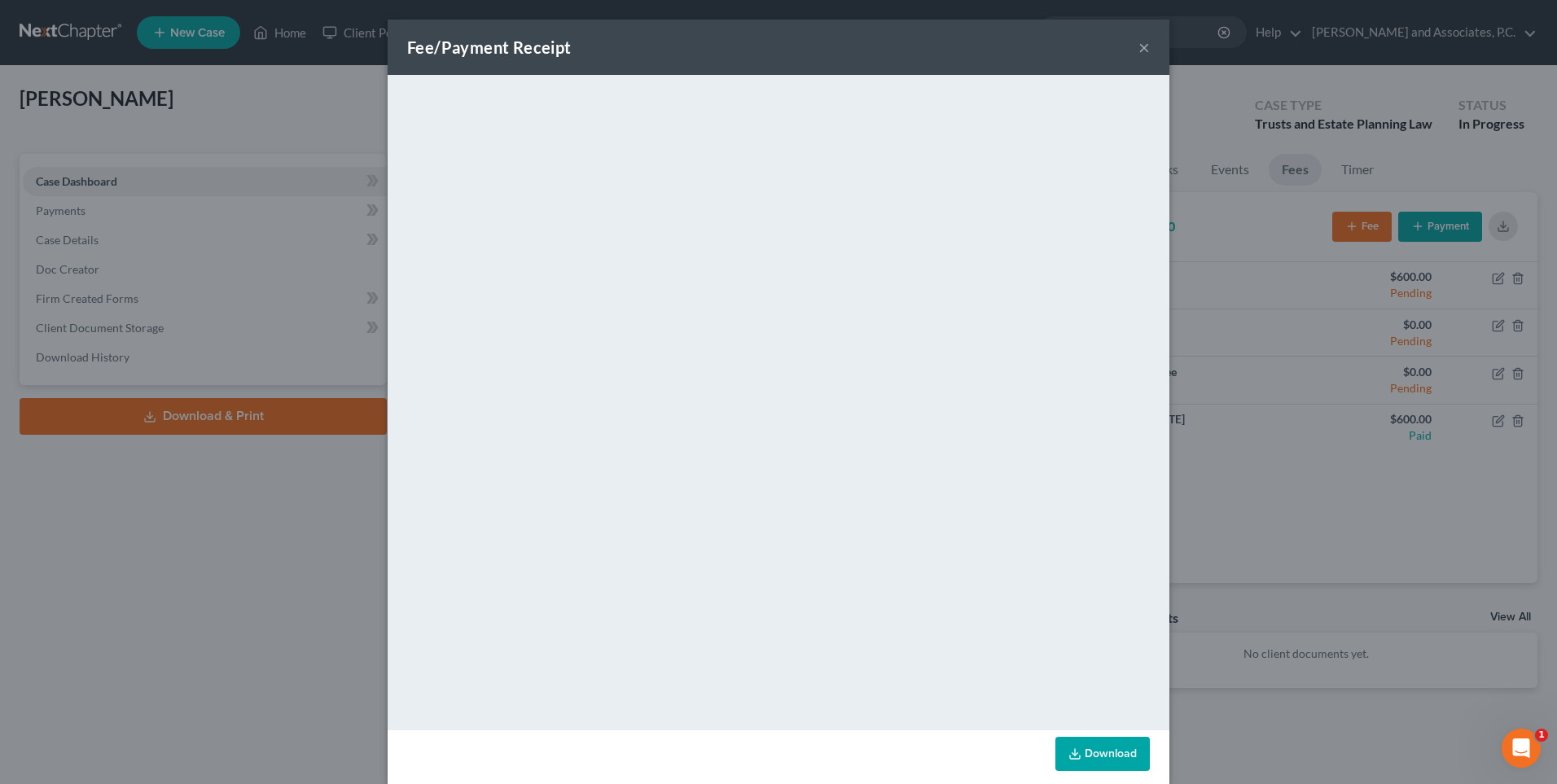
click at [1139, 48] on button "×" at bounding box center [1144, 47] width 11 height 20
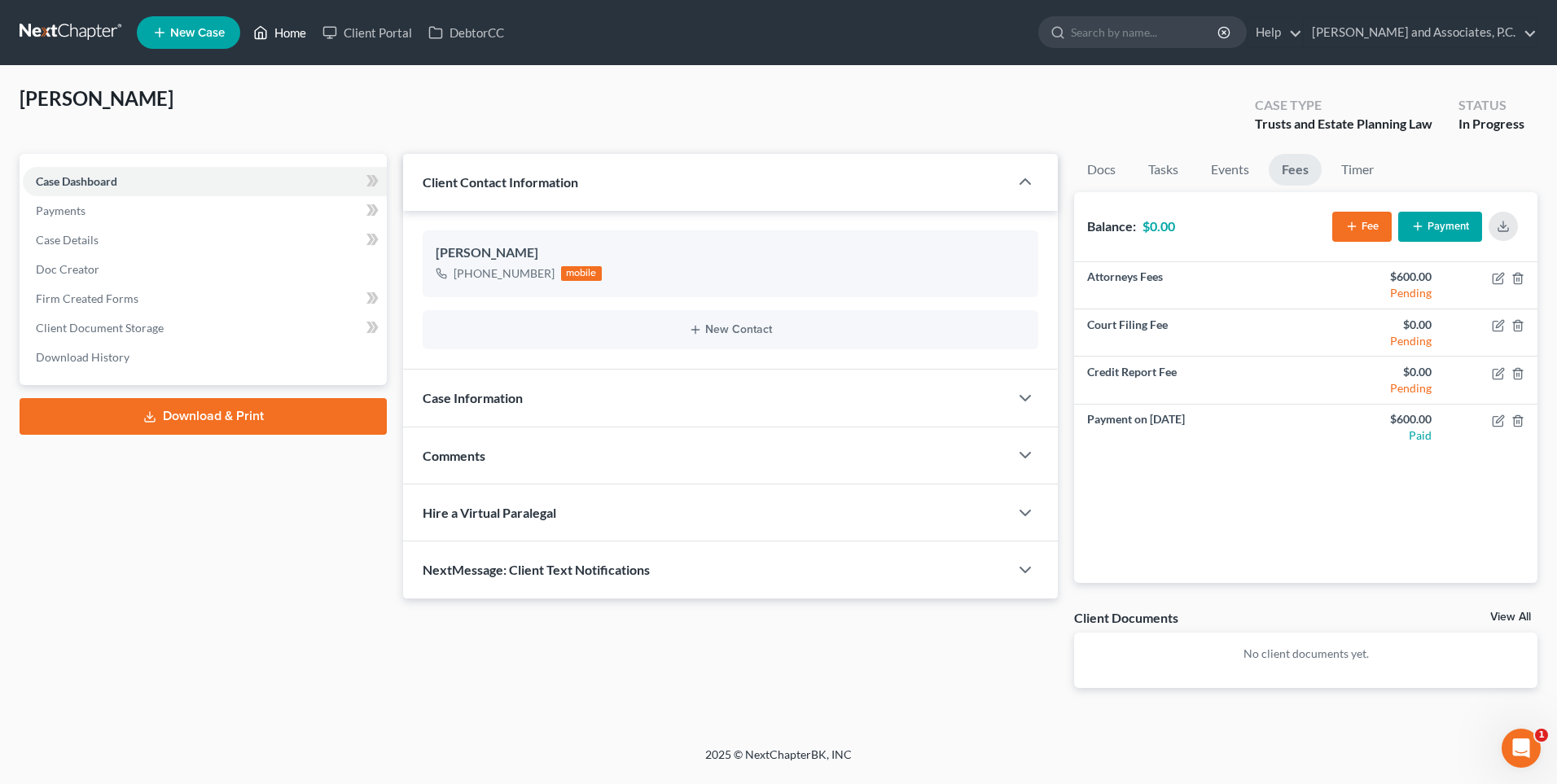
click at [288, 28] on link "Home" at bounding box center [280, 32] width 69 height 29
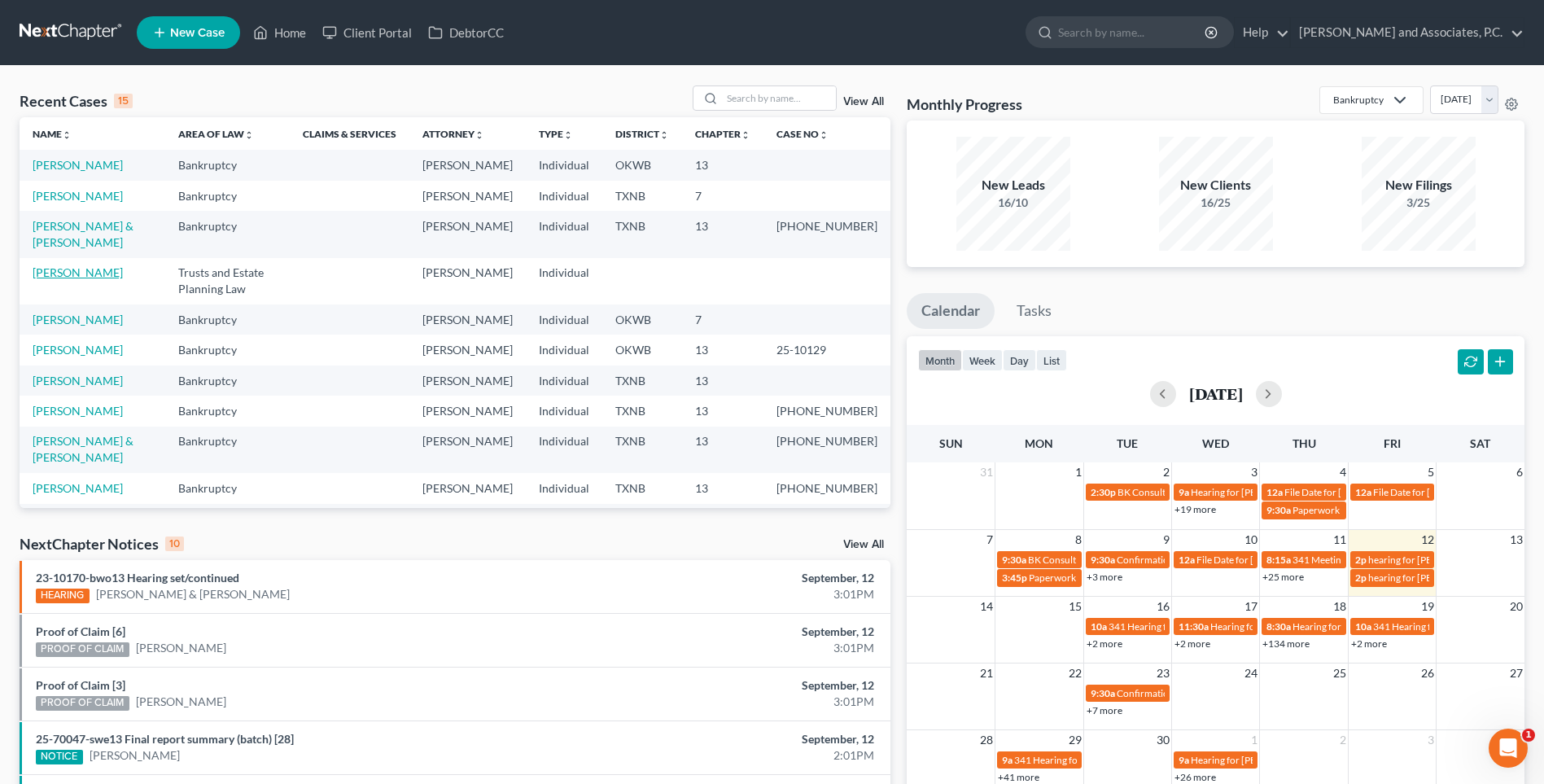
click at [80, 280] on link "[PERSON_NAME]" at bounding box center [77, 272] width 90 height 14
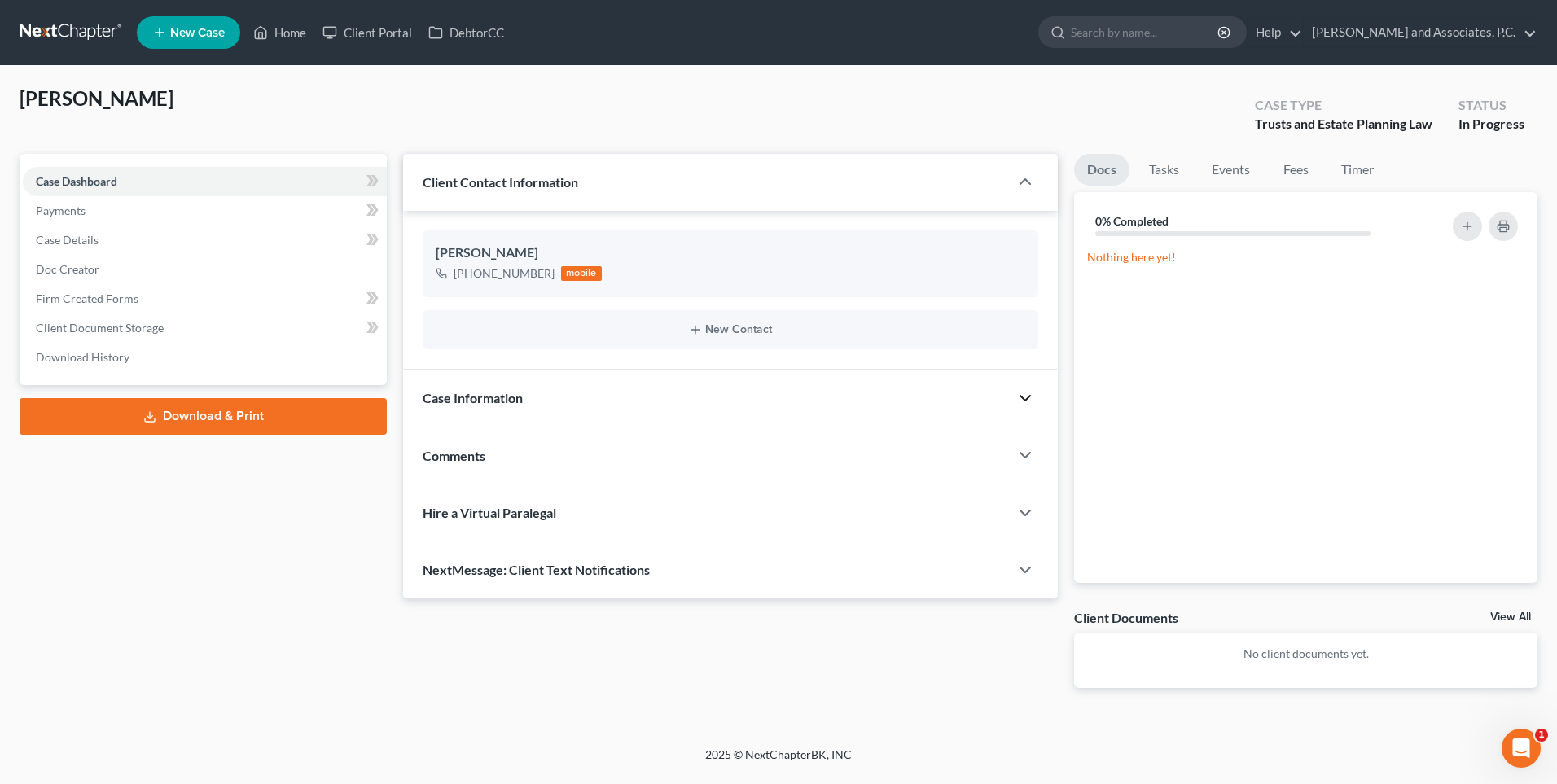
click at [1021, 397] on polyline "button" at bounding box center [1025, 397] width 9 height 5
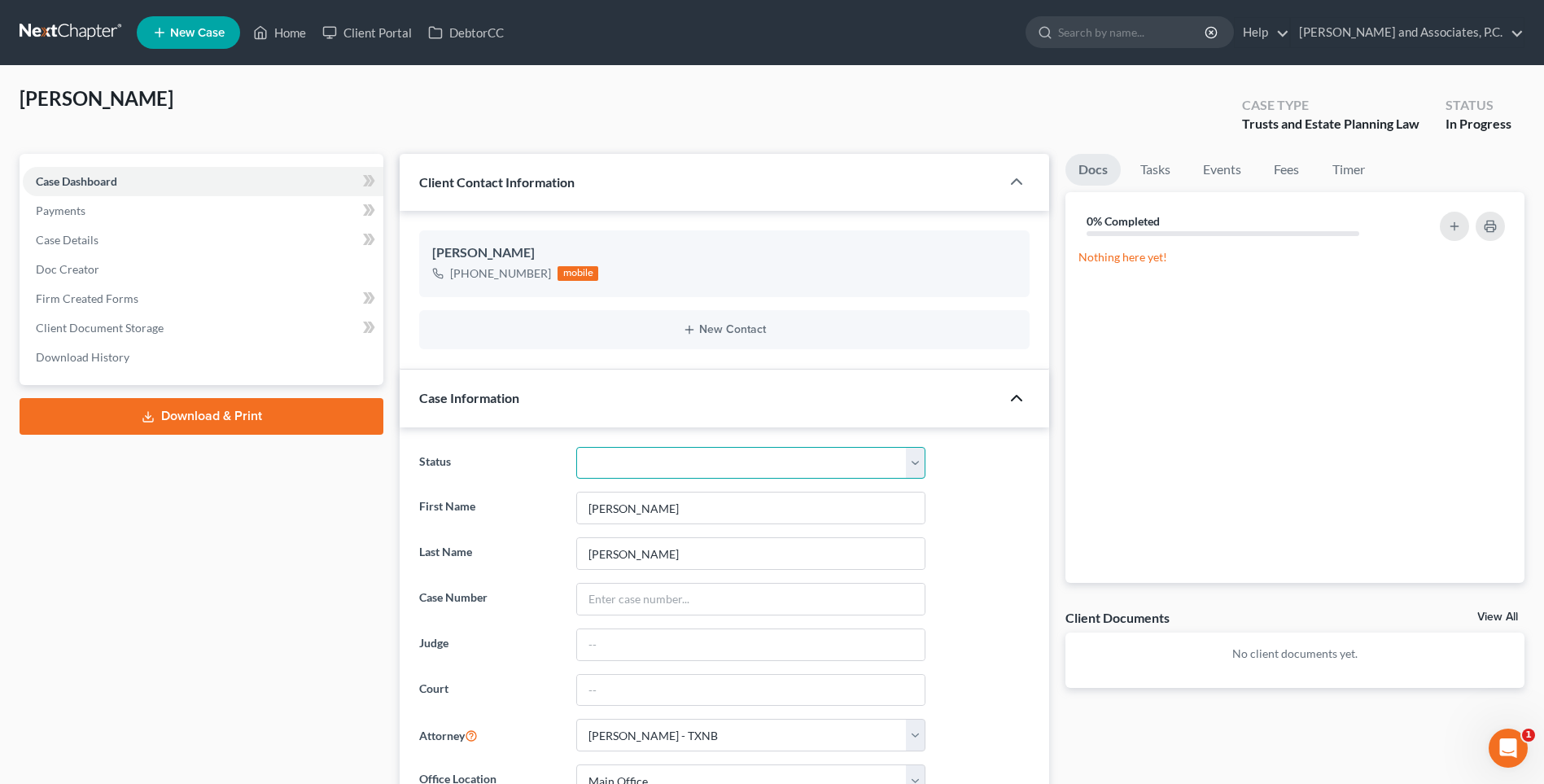
click at [909, 463] on select "Closed without Discharge Complete Converted to 7 Discharged Dismissed Filed Fin…" at bounding box center [751, 462] width 350 height 33
select select "1"
click at [576, 447] on select "Closed without Discharge Complete Converted to 7 Discharged Dismissed Filed Fin…" at bounding box center [751, 462] width 350 height 33
click at [300, 37] on link "Home" at bounding box center [280, 32] width 69 height 29
